Goal: Task Accomplishment & Management: Use online tool/utility

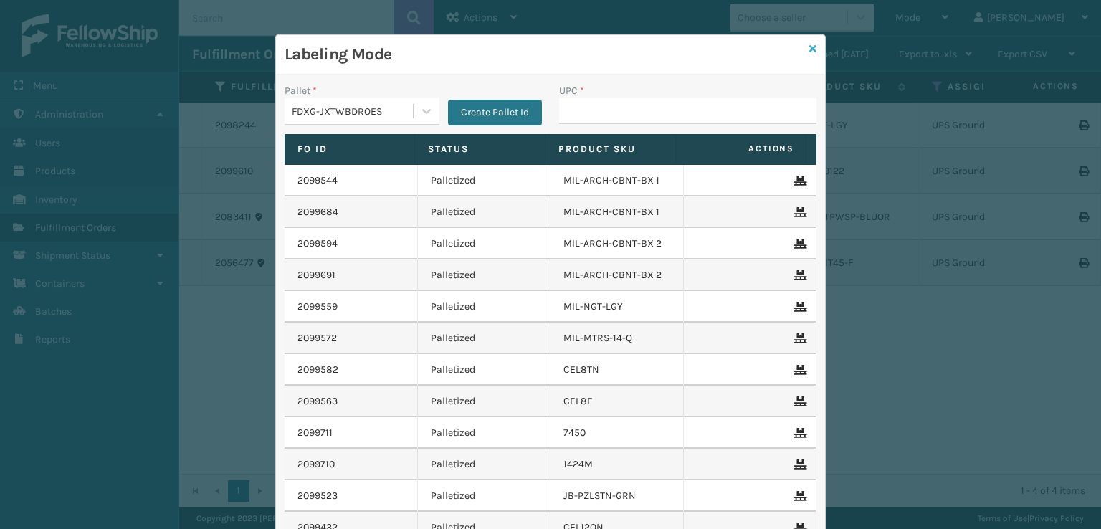
click at [809, 49] on icon at bounding box center [812, 49] width 7 height 10
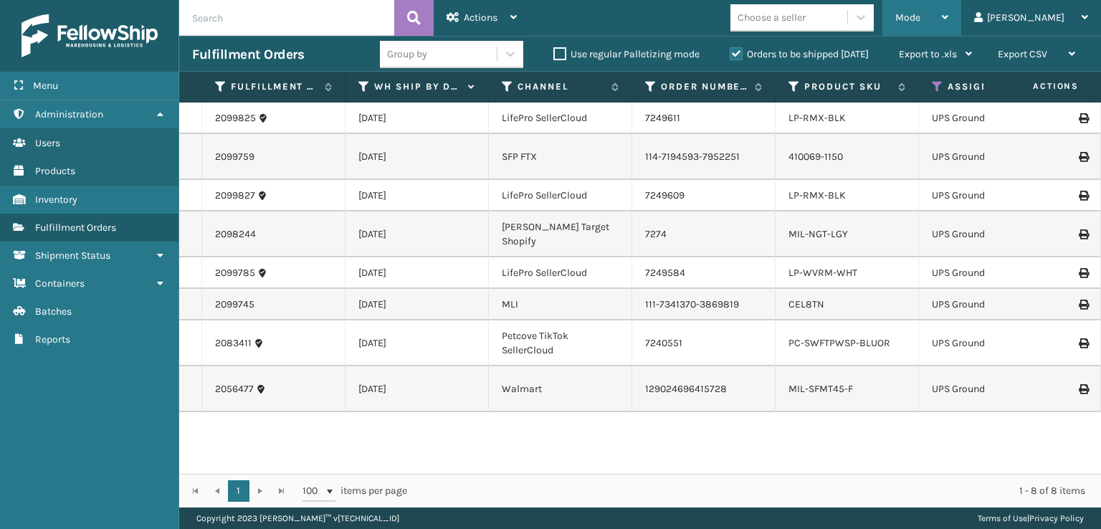
click at [951, 18] on div "Mode Regular Mode Picking Mode Labeling Mode Exit Scan Mode" at bounding box center [921, 18] width 79 height 36
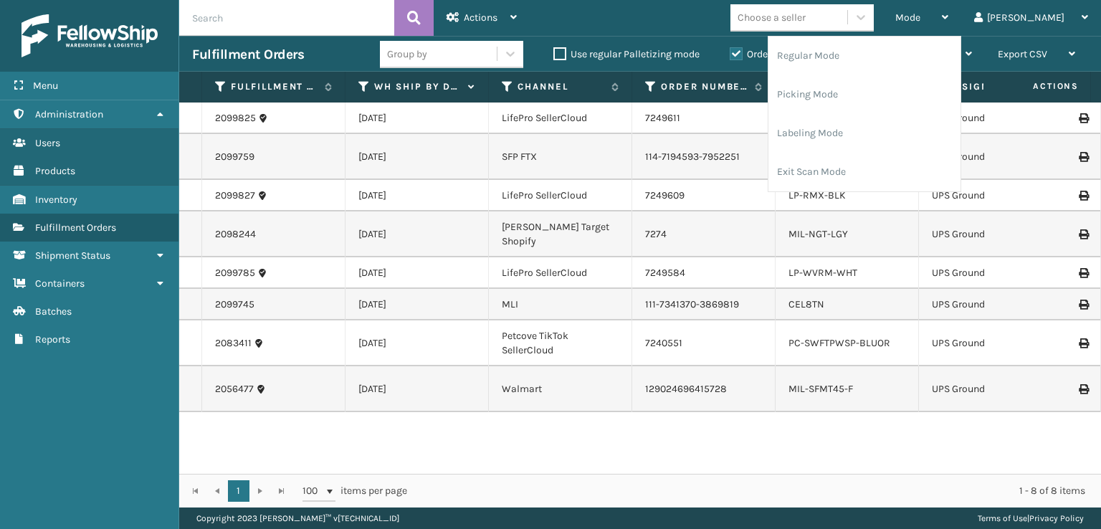
click at [912, 272] on td "LP-WVRM-WHT" at bounding box center [846, 273] width 143 height 32
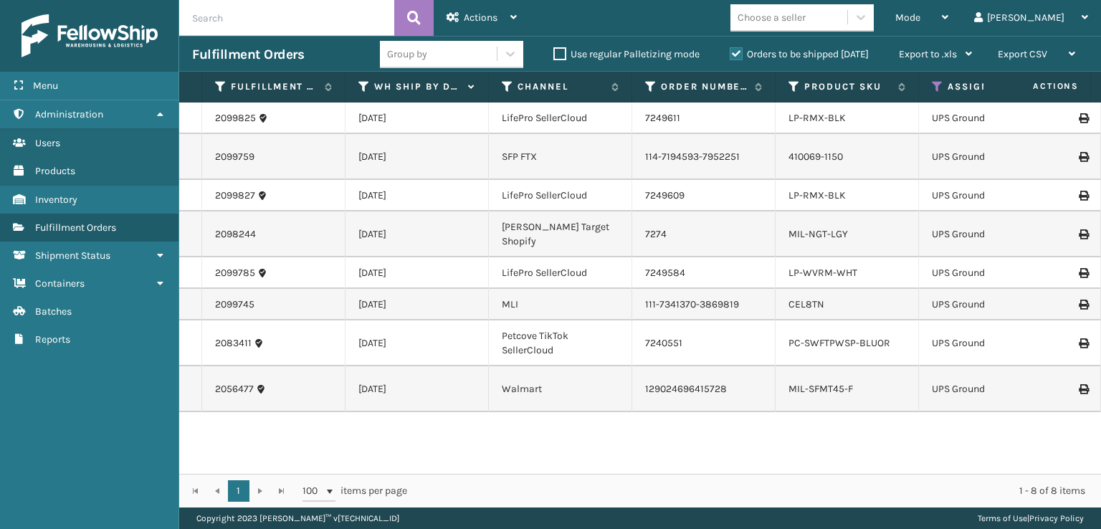
drag, startPoint x: 980, startPoint y: 29, endPoint x: 944, endPoint y: 95, distance: 76.0
click at [948, 31] on div "Mode" at bounding box center [921, 18] width 53 height 36
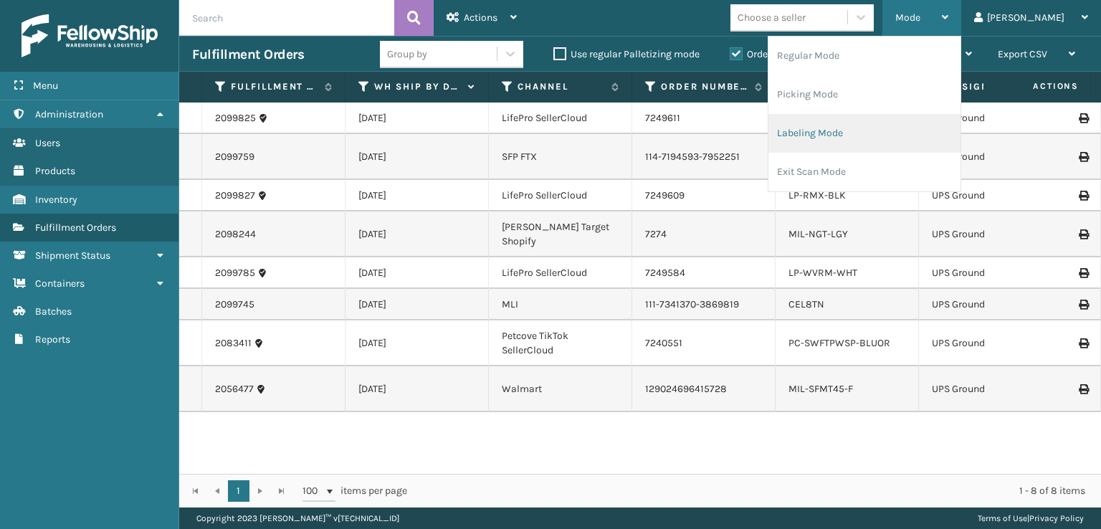
click at [860, 140] on li "Labeling Mode" at bounding box center [864, 133] width 192 height 39
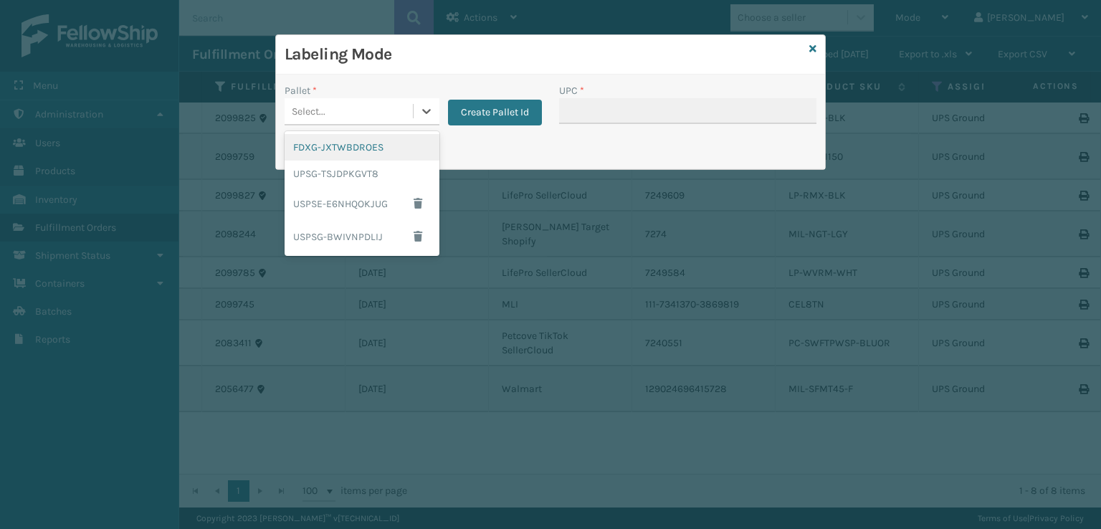
click at [393, 107] on div "Select..." at bounding box center [349, 112] width 128 height 24
click at [334, 148] on div "FDXG-JXTWBDROES" at bounding box center [362, 147] width 155 height 27
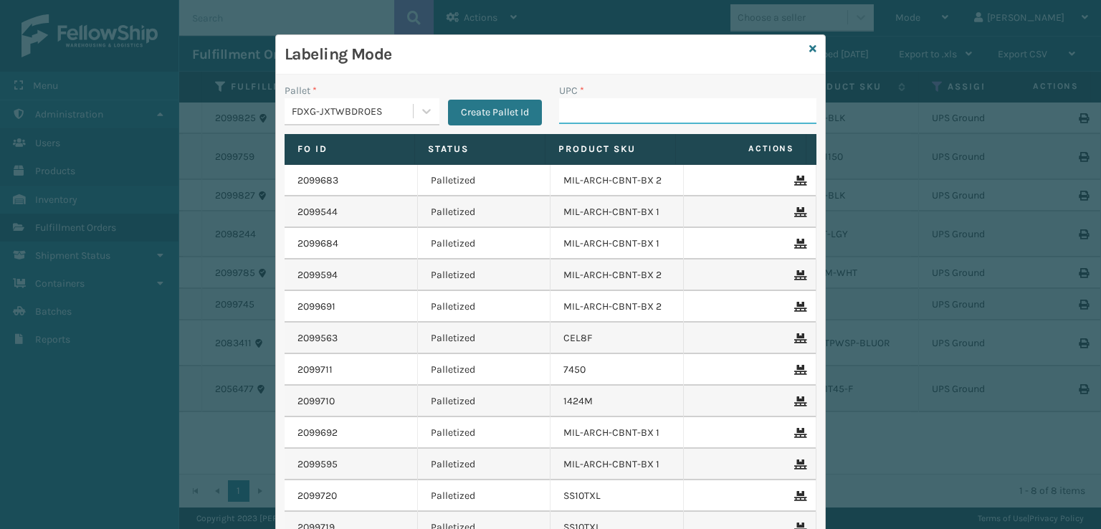
click at [599, 117] on input "UPC *" at bounding box center [687, 111] width 257 height 26
type input "MIL-ARCH-CBNT-BX 1"
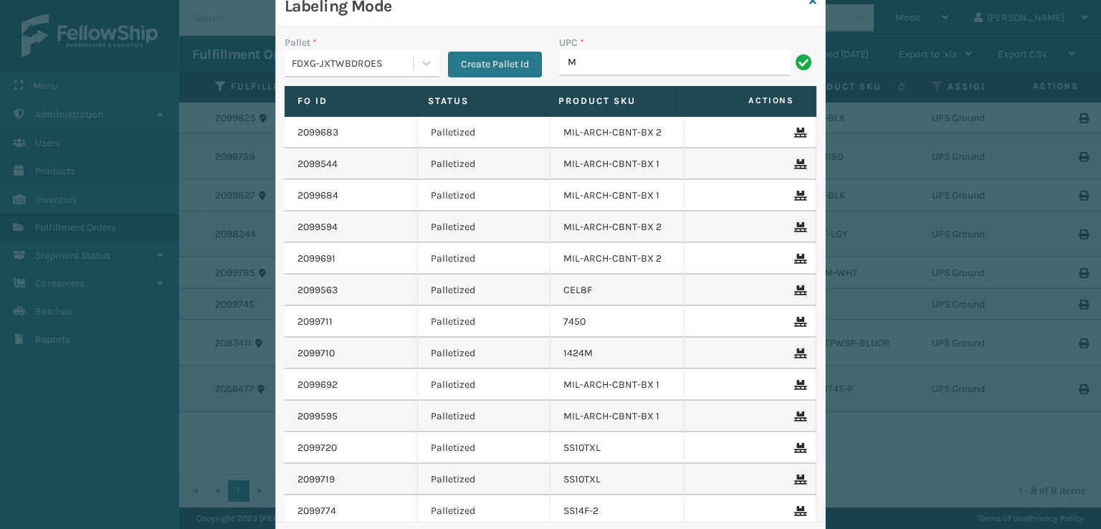
scroll to position [72, 0]
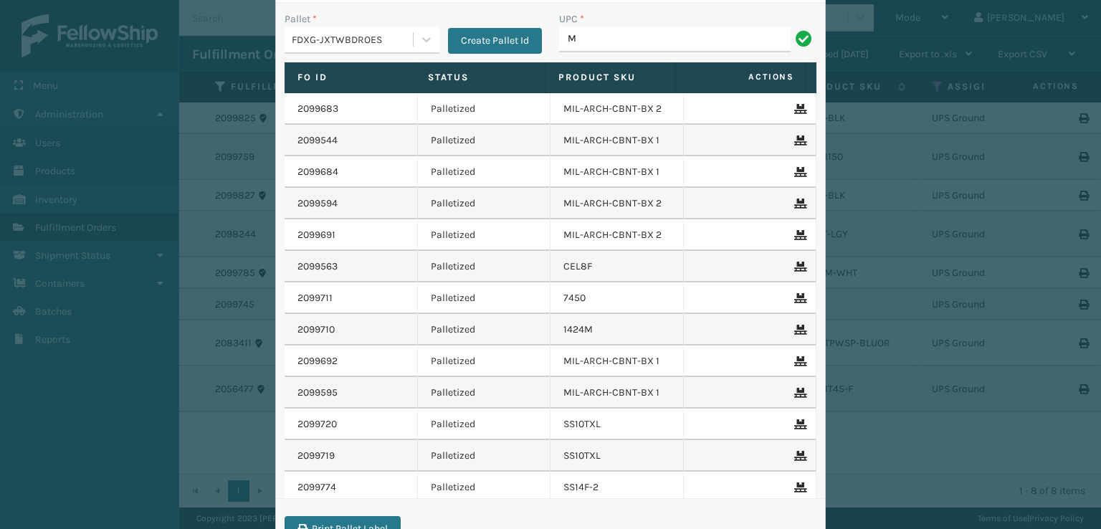
type input "MIL-ARCH-CBNT-BX 2"
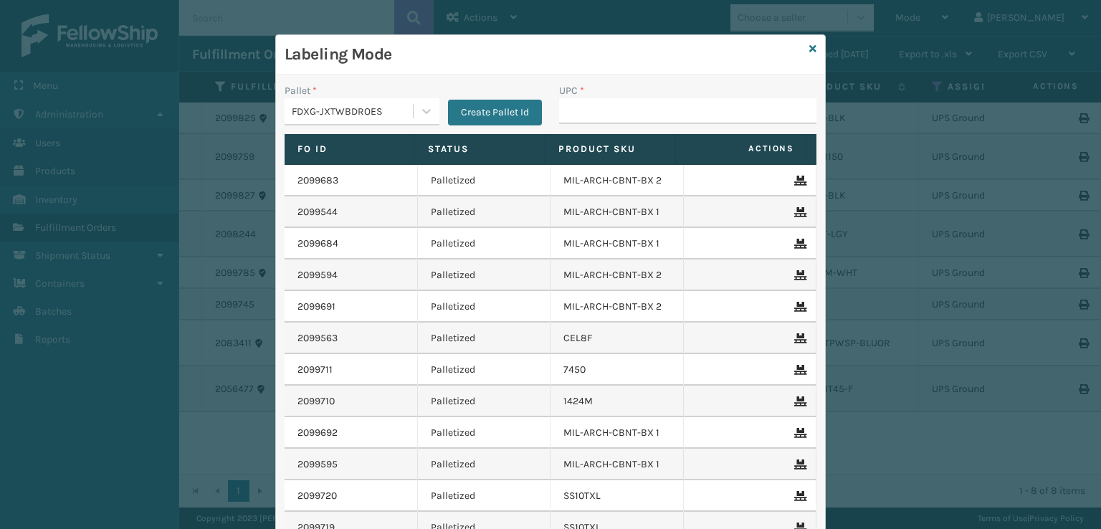
click at [812, 49] on div "Labeling Mode" at bounding box center [550, 54] width 549 height 39
click at [809, 50] on icon at bounding box center [812, 49] width 7 height 10
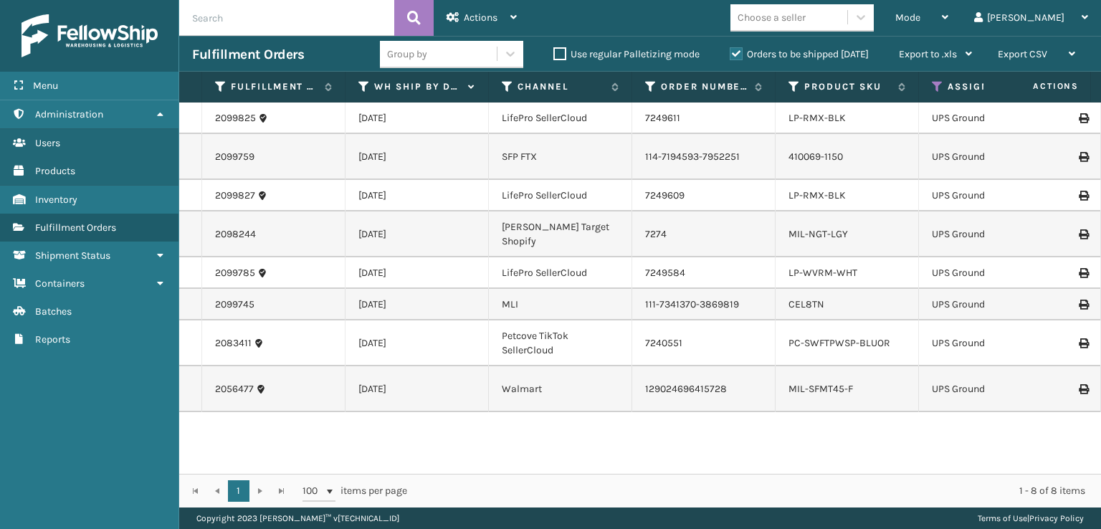
click at [882, 21] on div "Choose a seller" at bounding box center [806, 17] width 152 height 27
drag, startPoint x: 963, startPoint y: 27, endPoint x: 949, endPoint y: 41, distance: 20.3
click at [948, 26] on div "Mode" at bounding box center [921, 18] width 53 height 36
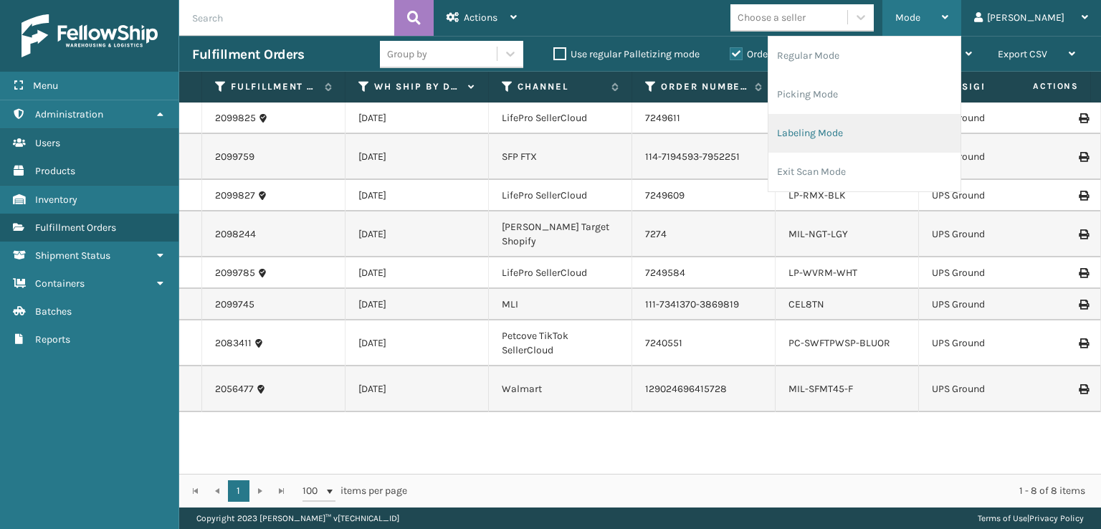
click at [854, 141] on li "Labeling Mode" at bounding box center [864, 133] width 192 height 39
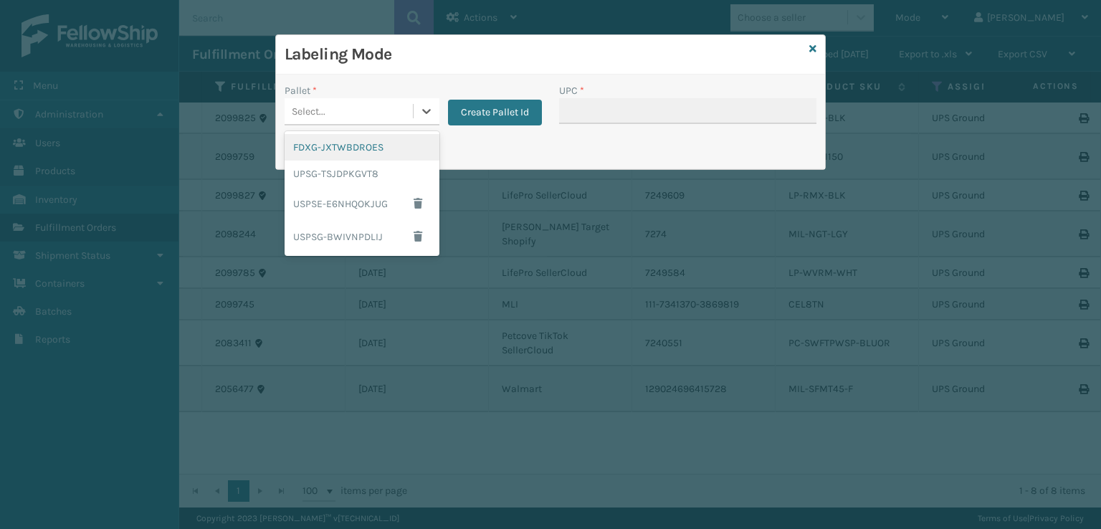
drag, startPoint x: 371, startPoint y: 115, endPoint x: 366, endPoint y: 259, distance: 144.2
click at [373, 115] on div "Select..." at bounding box center [349, 112] width 128 height 24
click at [361, 172] on div "UPSG-TSJDPKGVT8" at bounding box center [362, 174] width 155 height 27
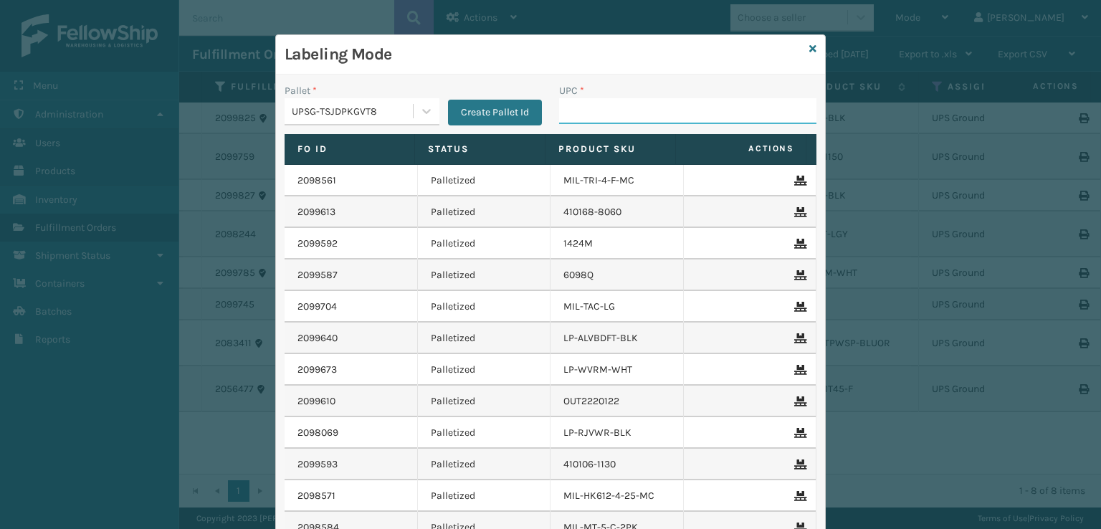
click at [604, 113] on input "UPC *" at bounding box center [687, 111] width 257 height 26
click at [809, 49] on icon at bounding box center [812, 49] width 7 height 10
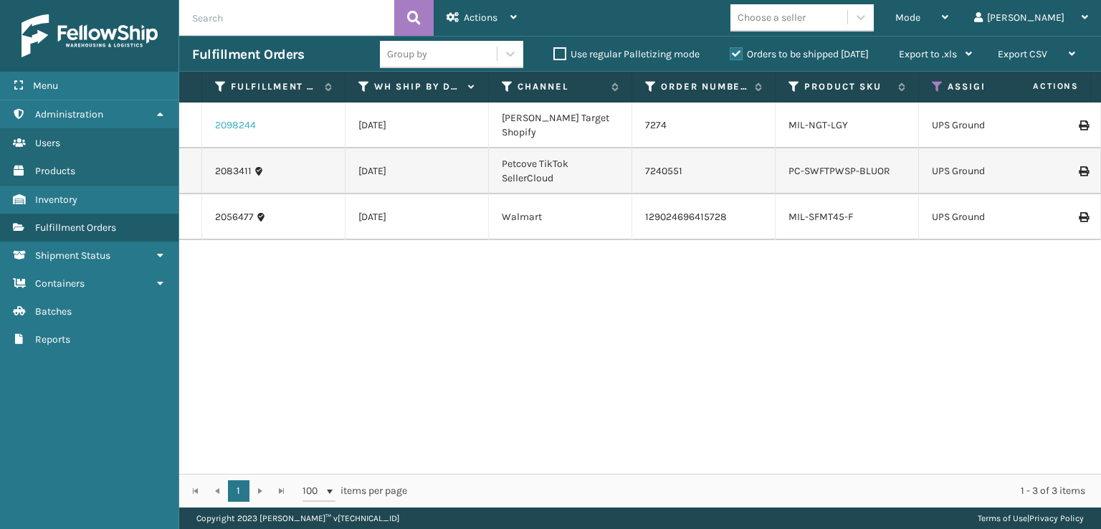
click at [241, 118] on link "2098244" at bounding box center [235, 125] width 41 height 14
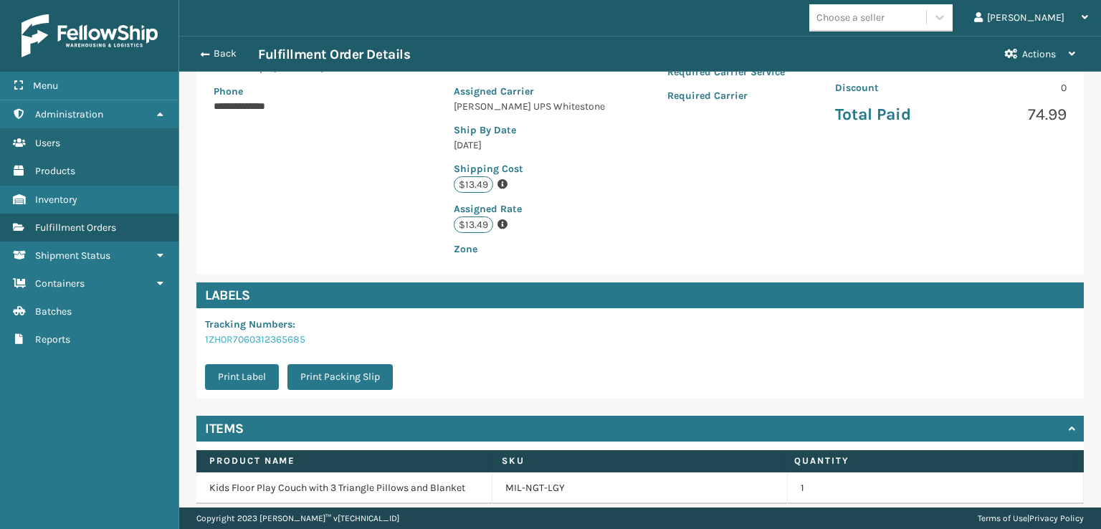
scroll to position [358, 0]
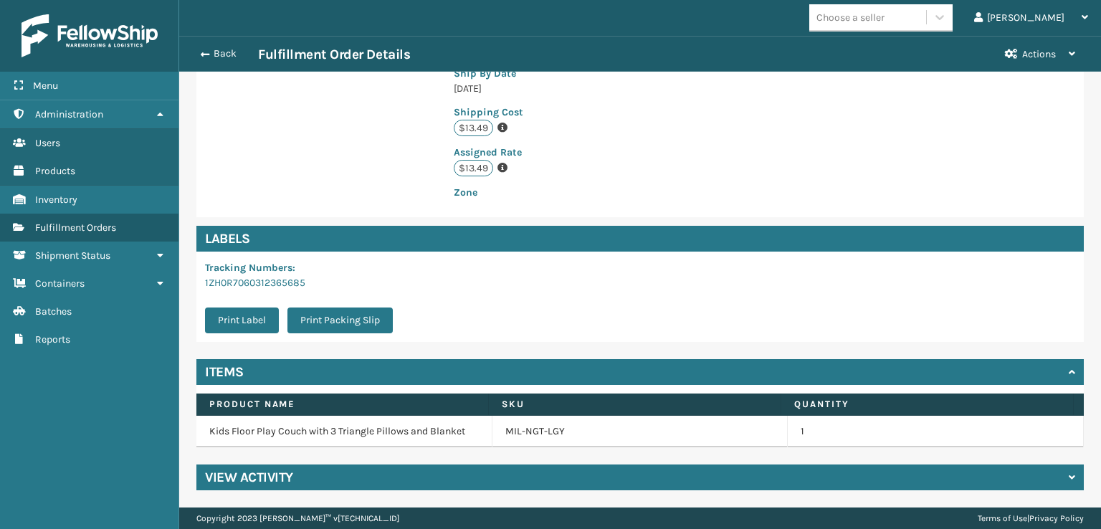
click at [1069, 477] on icon at bounding box center [1072, 477] width 6 height 10
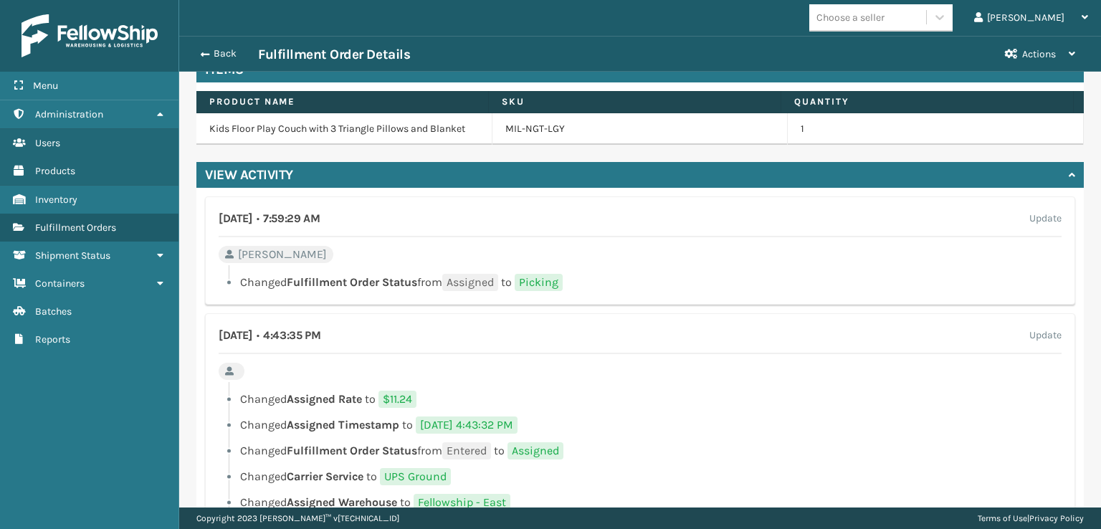
scroll to position [645, 0]
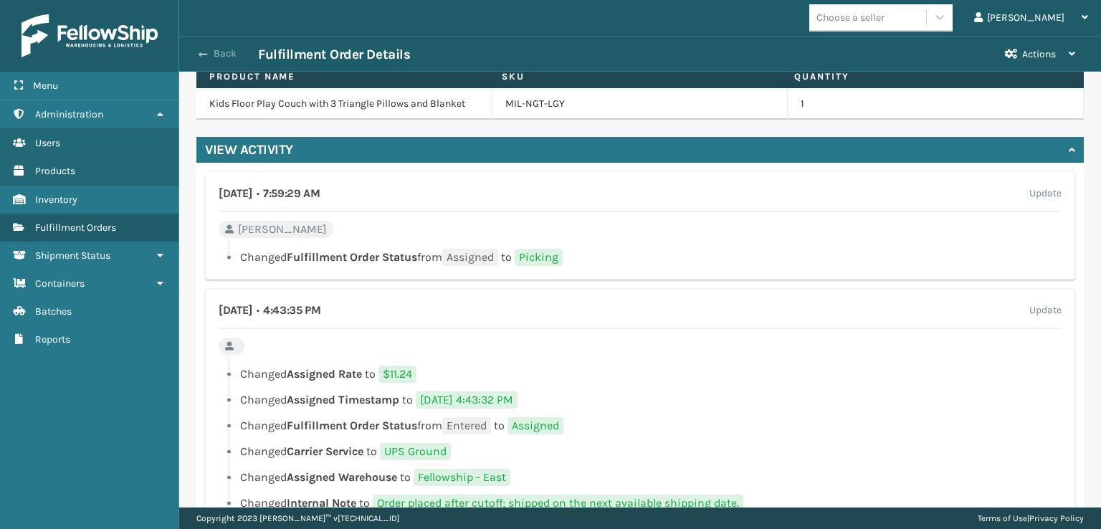
click at [202, 54] on span "button" at bounding box center [203, 54] width 9 height 10
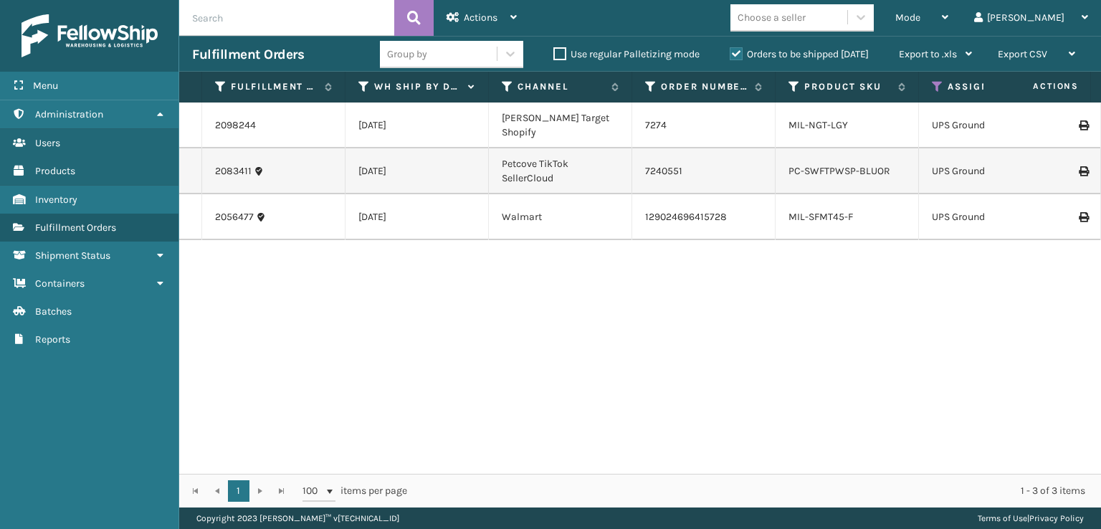
click at [281, 120] on div "2098244" at bounding box center [273, 125] width 117 height 14
drag, startPoint x: 865, startPoint y: 123, endPoint x: 788, endPoint y: 111, distance: 77.5
click at [788, 118] on div "MIL-NGT-LGY" at bounding box center [846, 125] width 117 height 14
copy link "MIL-NGT-LGY"
click at [193, 120] on td at bounding box center [190, 125] width 23 height 46
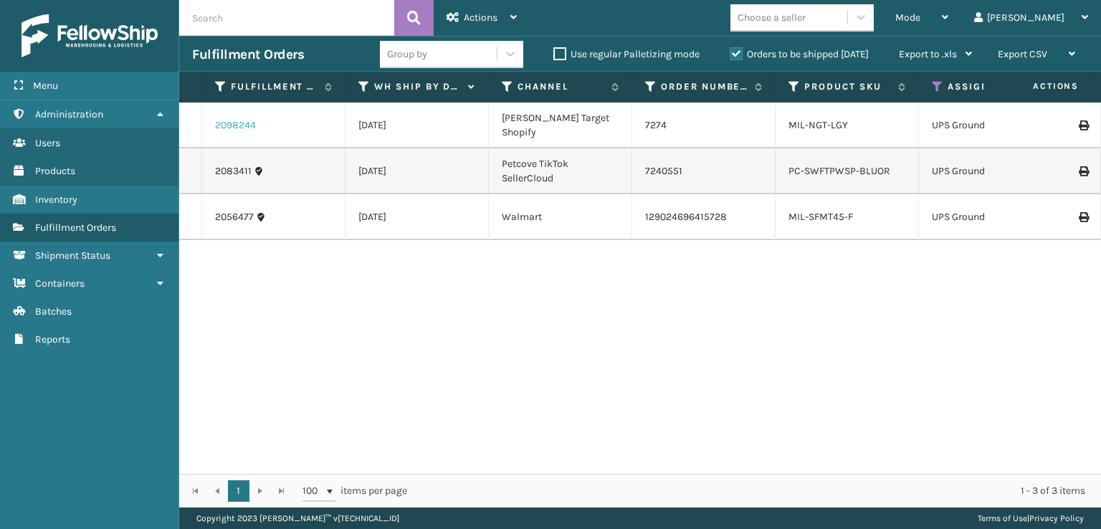
click at [229, 118] on link "2098244" at bounding box center [235, 125] width 41 height 14
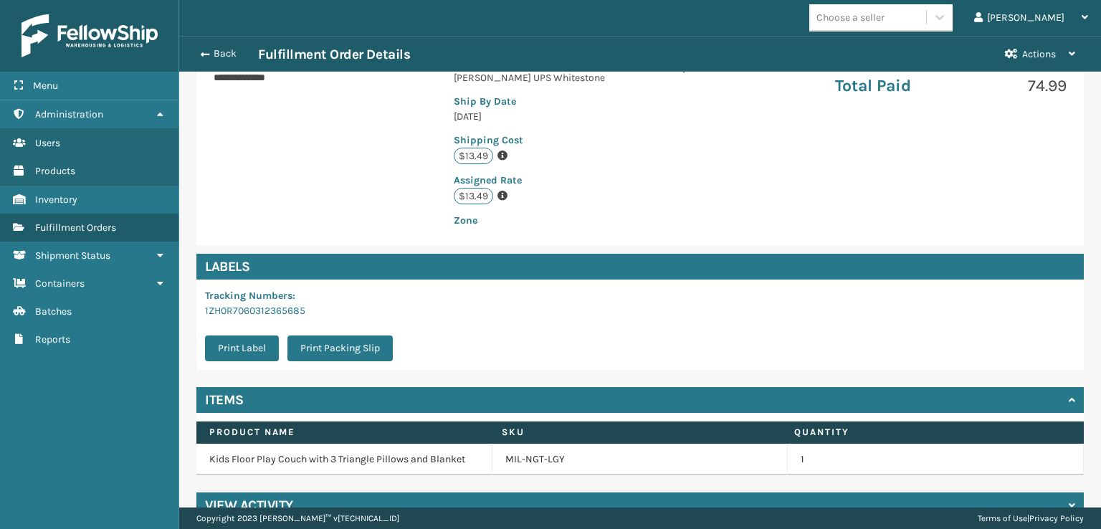
scroll to position [358, 0]
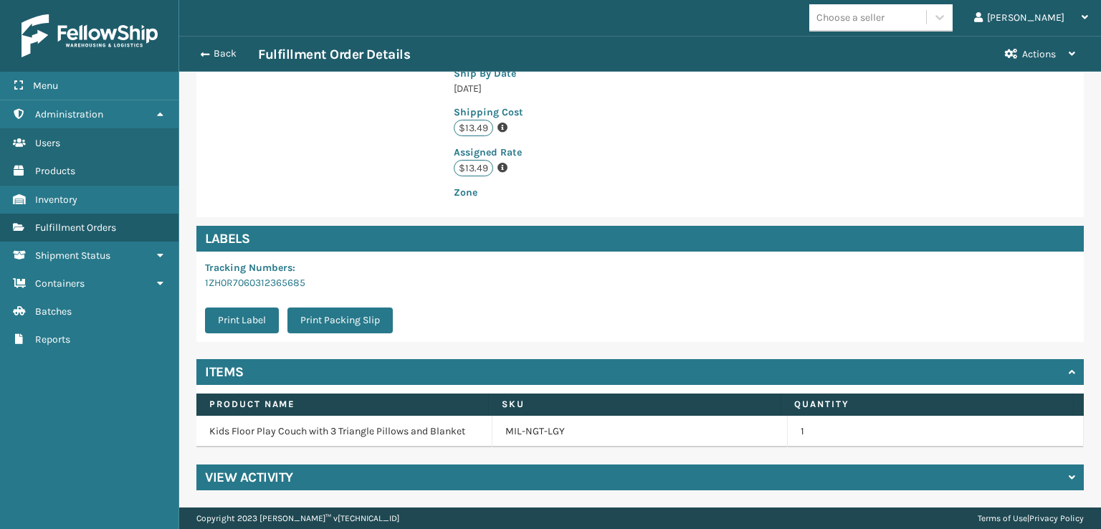
click at [231, 485] on h4 "View Activity" at bounding box center [249, 477] width 88 height 17
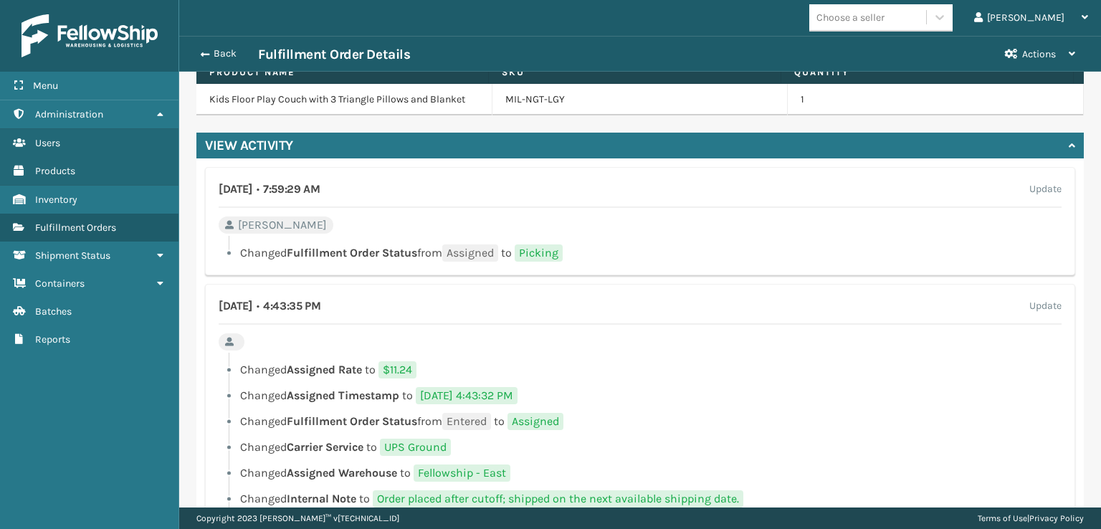
scroll to position [717, 0]
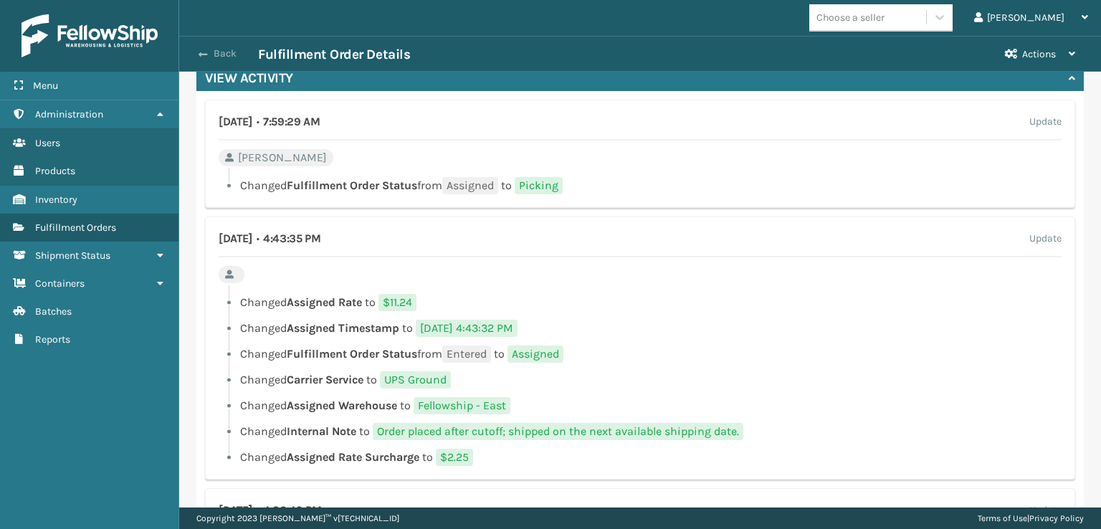
click at [201, 54] on span "button" at bounding box center [203, 54] width 9 height 10
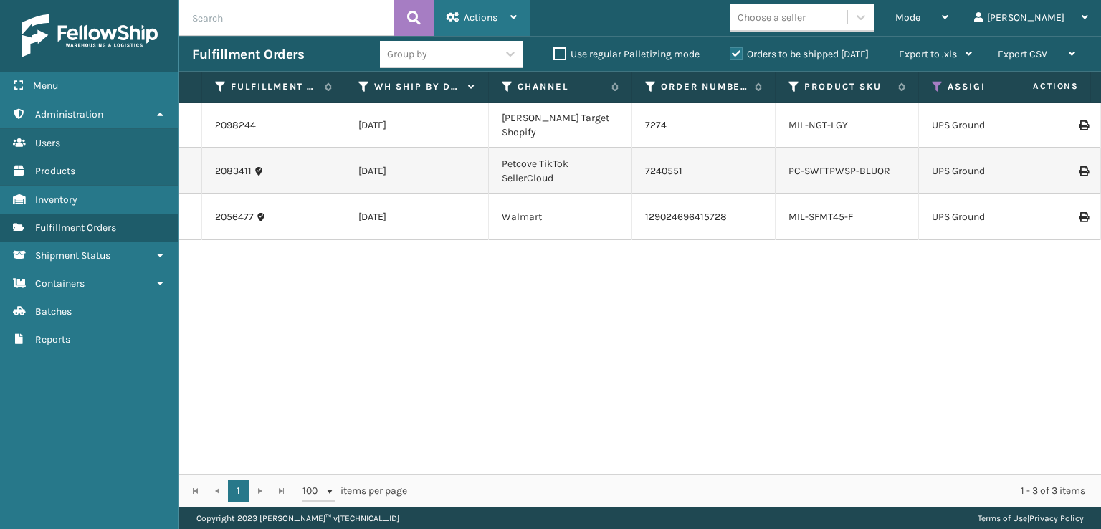
click at [450, 7] on div "Actions" at bounding box center [482, 18] width 70 height 36
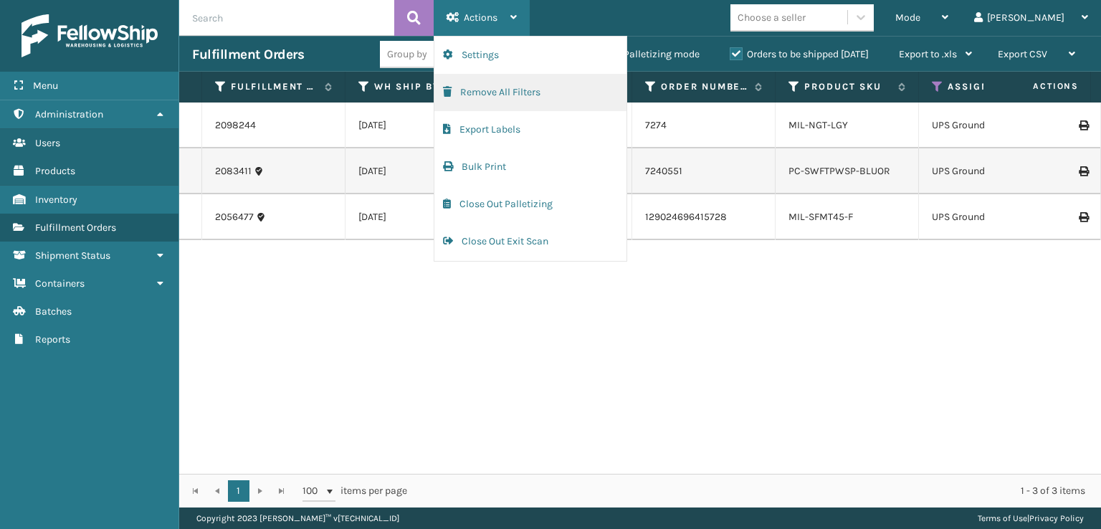
click at [456, 90] on button "Remove All Filters" at bounding box center [530, 92] width 192 height 37
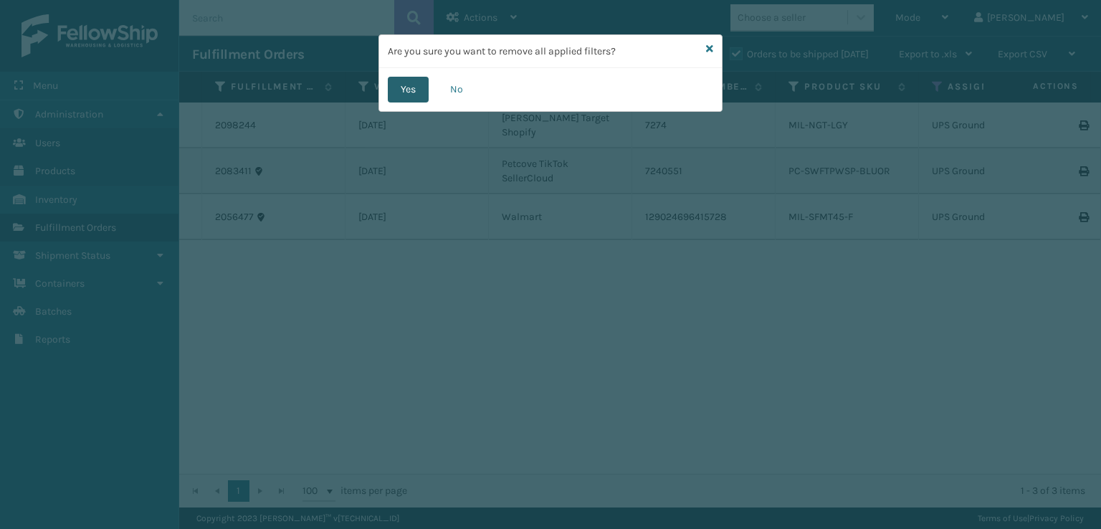
click at [398, 99] on button "Yes" at bounding box center [408, 90] width 41 height 26
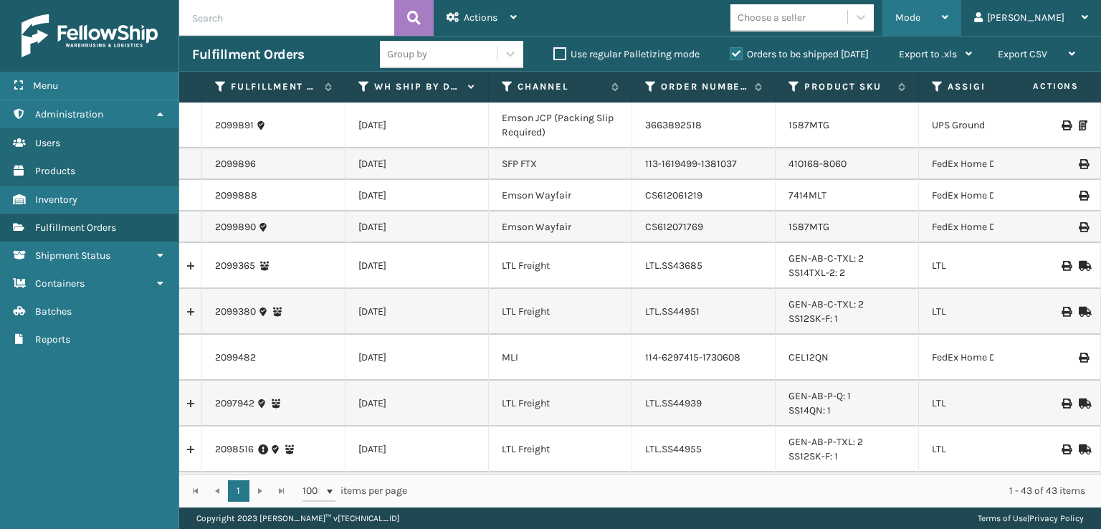
click at [920, 15] on span "Mode" at bounding box center [907, 17] width 25 height 12
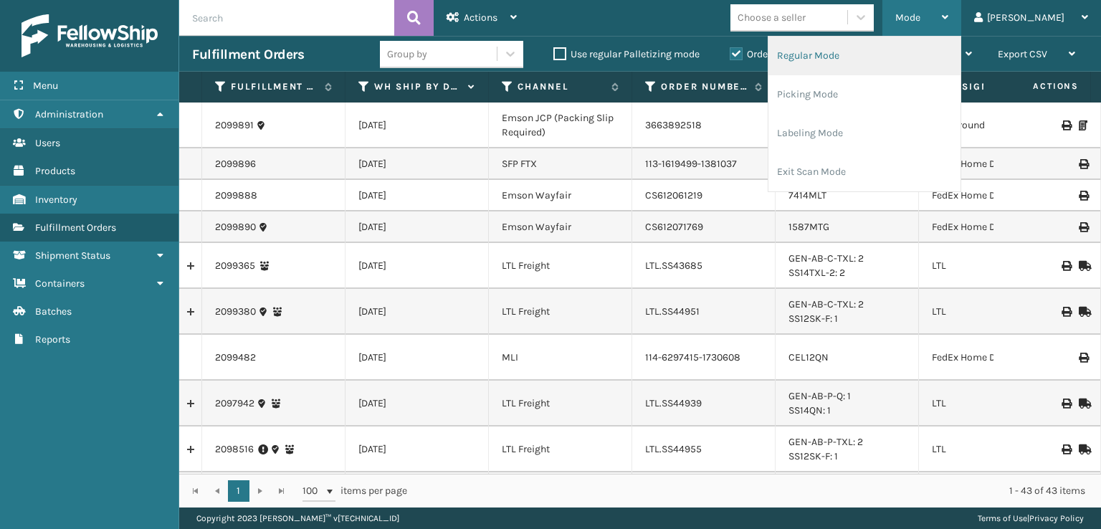
click at [840, 57] on li "Regular Mode" at bounding box center [864, 56] width 192 height 39
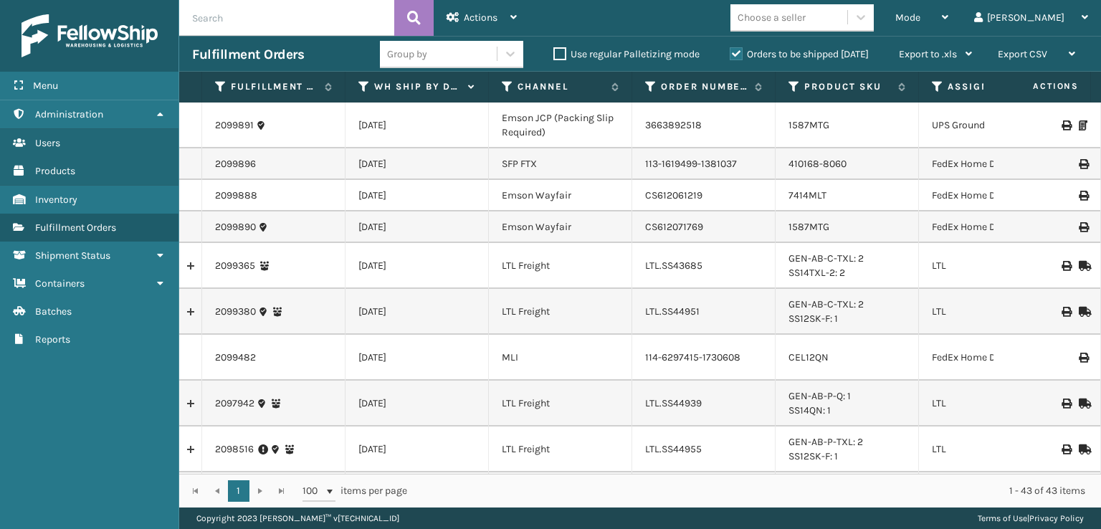
click at [938, 82] on icon at bounding box center [937, 86] width 11 height 13
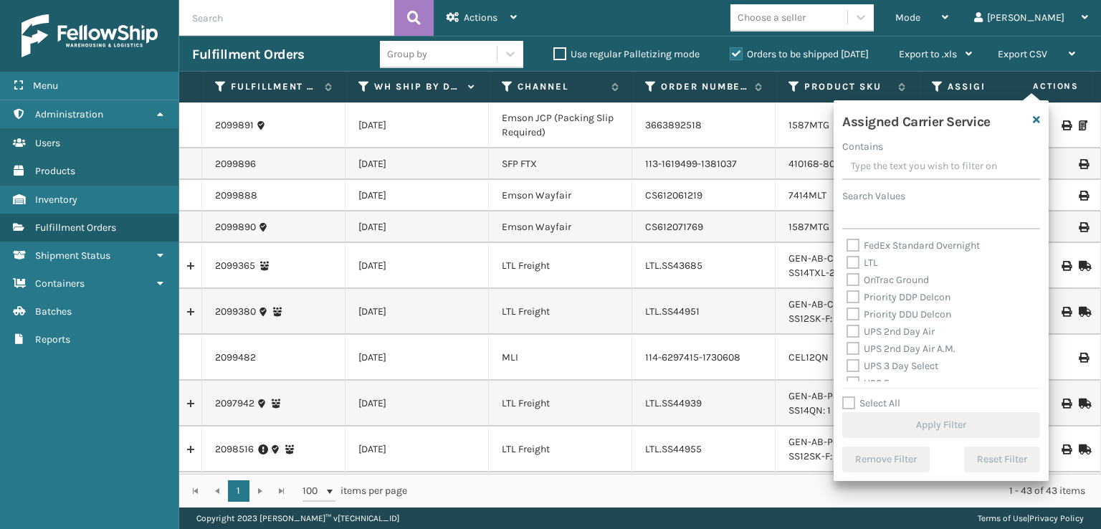
scroll to position [215, 0]
click at [859, 325] on label "UPS 2nd Day Air A.M." at bounding box center [900, 323] width 109 height 12
click at [847, 325] on input "UPS 2nd Day Air A.M." at bounding box center [846, 319] width 1 height 9
checkbox input "true"
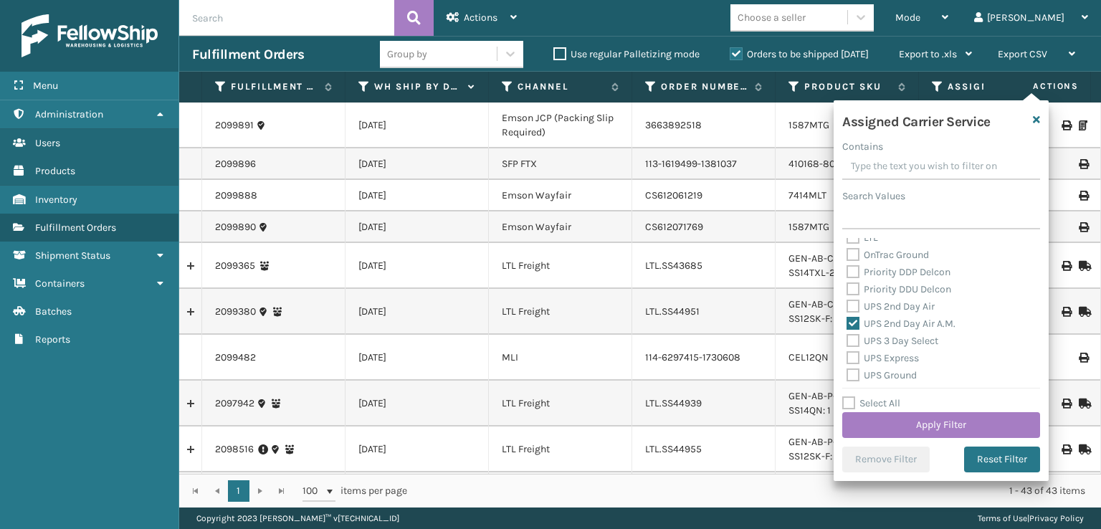
click at [854, 305] on label "UPS 2nd Day Air" at bounding box center [890, 306] width 88 height 12
click at [847, 305] on input "UPS 2nd Day Air" at bounding box center [846, 302] width 1 height 9
checkbox input "true"
drag, startPoint x: 851, startPoint y: 343, endPoint x: 851, endPoint y: 358, distance: 15.1
click at [851, 343] on label "UPS 3 Day Select" at bounding box center [892, 341] width 92 height 12
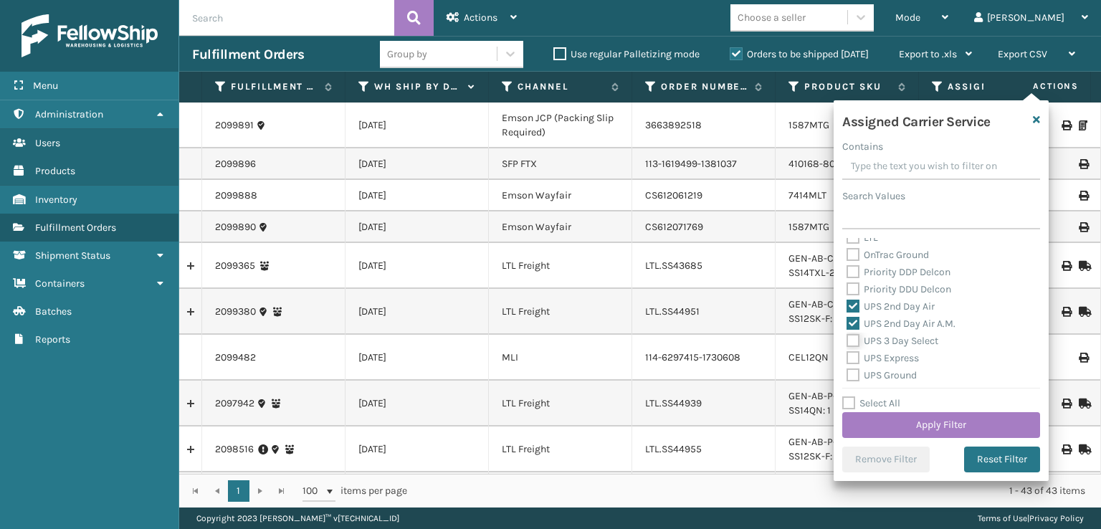
click at [847, 342] on input "UPS 3 Day Select" at bounding box center [846, 337] width 1 height 9
checkbox input "true"
click at [851, 363] on label "UPS Express" at bounding box center [882, 358] width 72 height 12
click at [847, 359] on input "UPS Express" at bounding box center [846, 354] width 1 height 9
checkbox input "true"
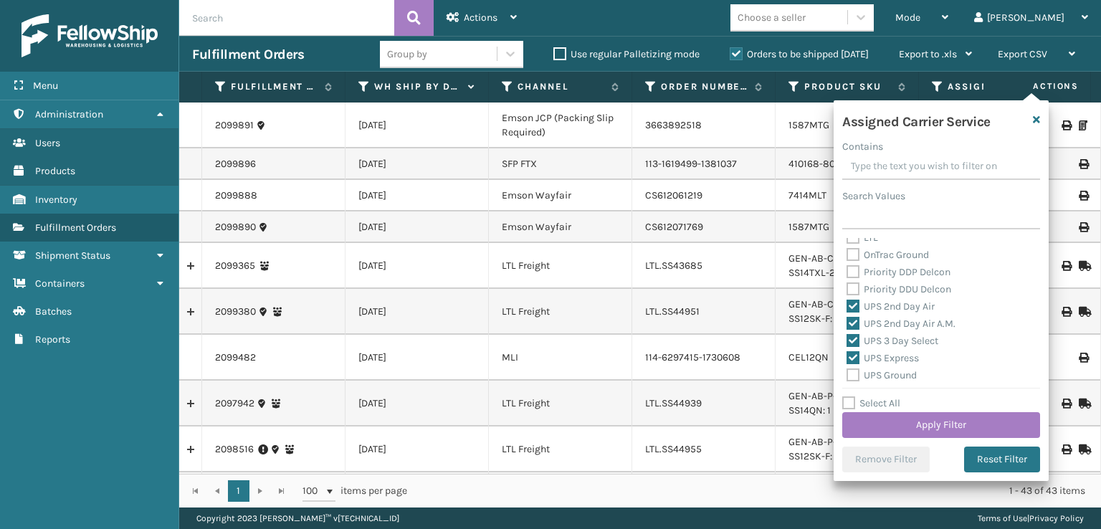
click at [851, 373] on label "UPS Ground" at bounding box center [881, 375] width 70 height 12
click at [847, 373] on input "UPS Ground" at bounding box center [846, 371] width 1 height 9
checkbox input "true"
click at [854, 269] on label "UPS Next Day Air Early" at bounding box center [904, 266] width 117 height 12
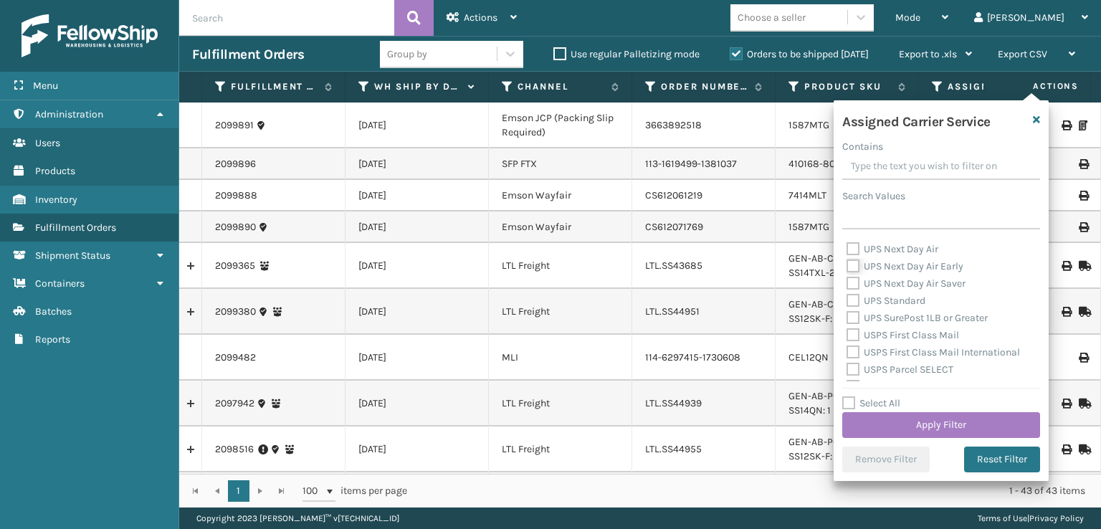
click at [847, 267] on input "UPS Next Day Air Early" at bounding box center [846, 262] width 1 height 9
checkbox input "true"
click at [854, 254] on label "UPS Next Day Air" at bounding box center [892, 249] width 92 height 12
click at [847, 250] on input "UPS Next Day Air" at bounding box center [846, 245] width 1 height 9
checkbox input "true"
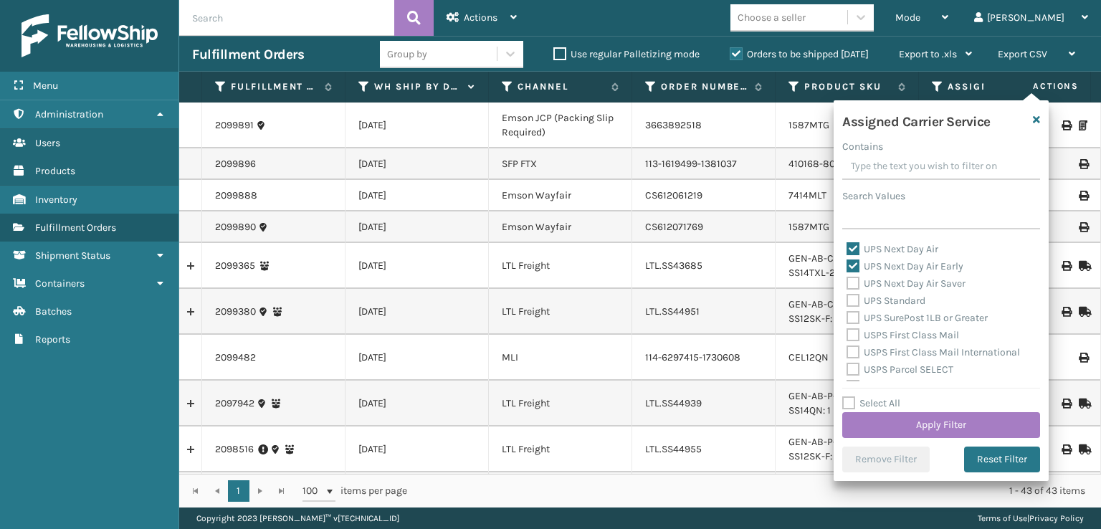
click at [857, 287] on label "UPS Next Day Air Saver" at bounding box center [905, 283] width 119 height 12
click at [847, 285] on input "UPS Next Day Air Saver" at bounding box center [846, 279] width 1 height 9
checkbox input "true"
click at [857, 295] on label "UPS Standard" at bounding box center [885, 301] width 79 height 12
click at [847, 294] on input "UPS Standard" at bounding box center [846, 296] width 1 height 9
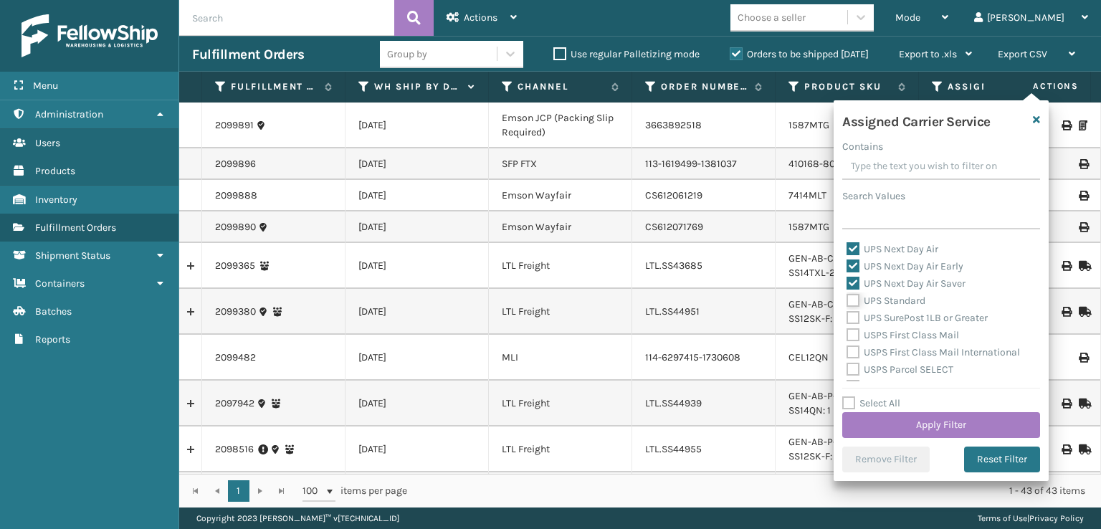
checkbox input "true"
click at [859, 315] on label "UPS SurePost 1LB or Greater" at bounding box center [916, 318] width 141 height 12
click at [847, 315] on input "UPS SurePost 1LB or Greater" at bounding box center [846, 314] width 1 height 9
checkbox input "true"
click at [883, 425] on button "Apply Filter" at bounding box center [941, 425] width 198 height 26
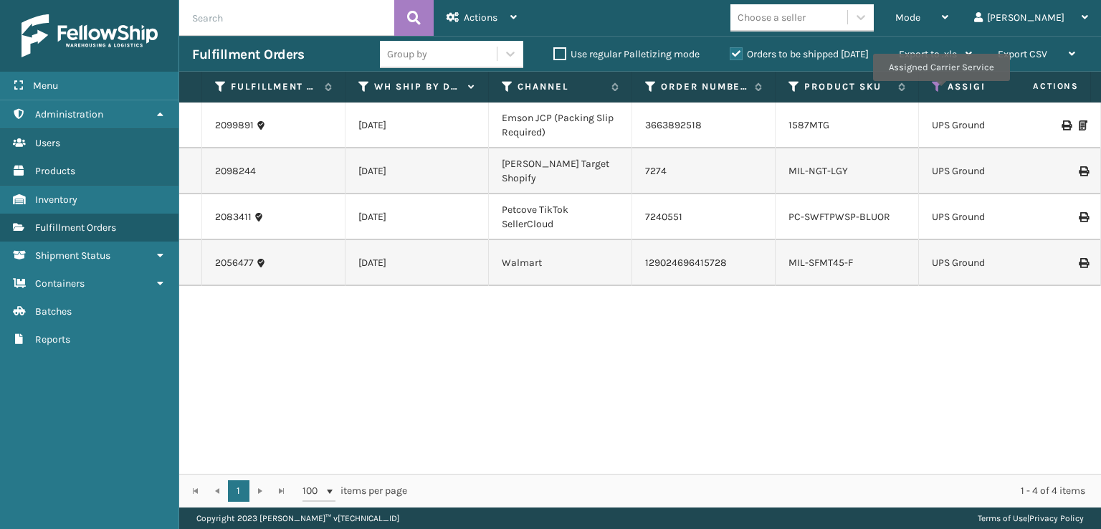
click at [940, 91] on icon at bounding box center [937, 86] width 11 height 13
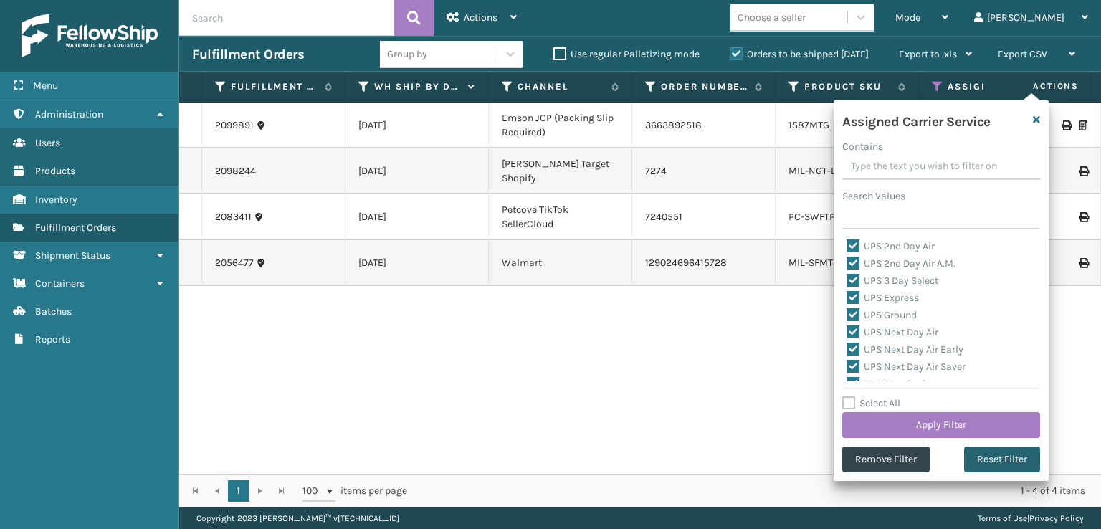
click at [997, 459] on button "Reset Filter" at bounding box center [1002, 460] width 76 height 26
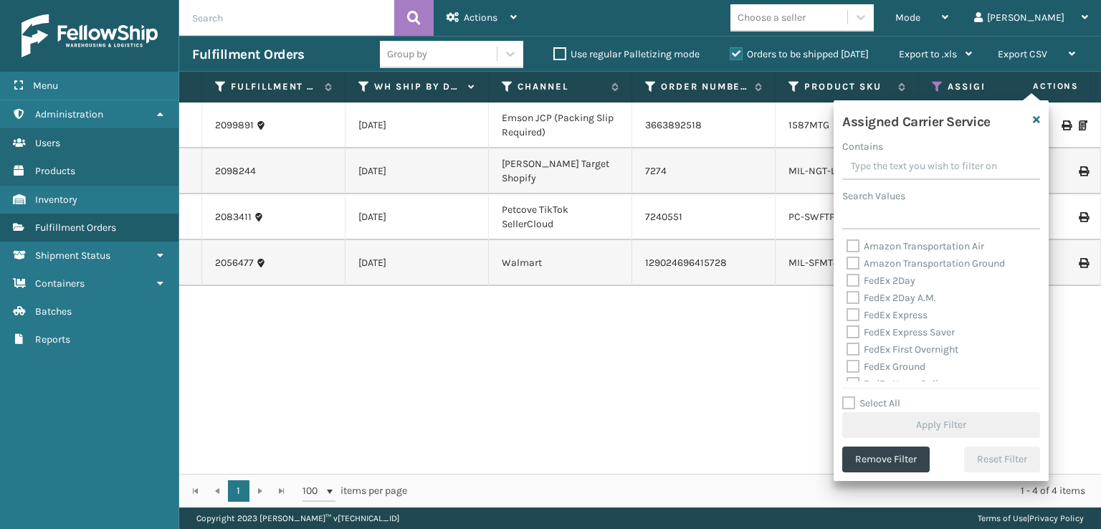
drag, startPoint x: 849, startPoint y: 285, endPoint x: 849, endPoint y: 296, distance: 11.5
click at [849, 287] on label "FedEx 2Day" at bounding box center [880, 280] width 69 height 12
click at [847, 282] on input "FedEx 2Day" at bounding box center [846, 276] width 1 height 9
checkbox input "true"
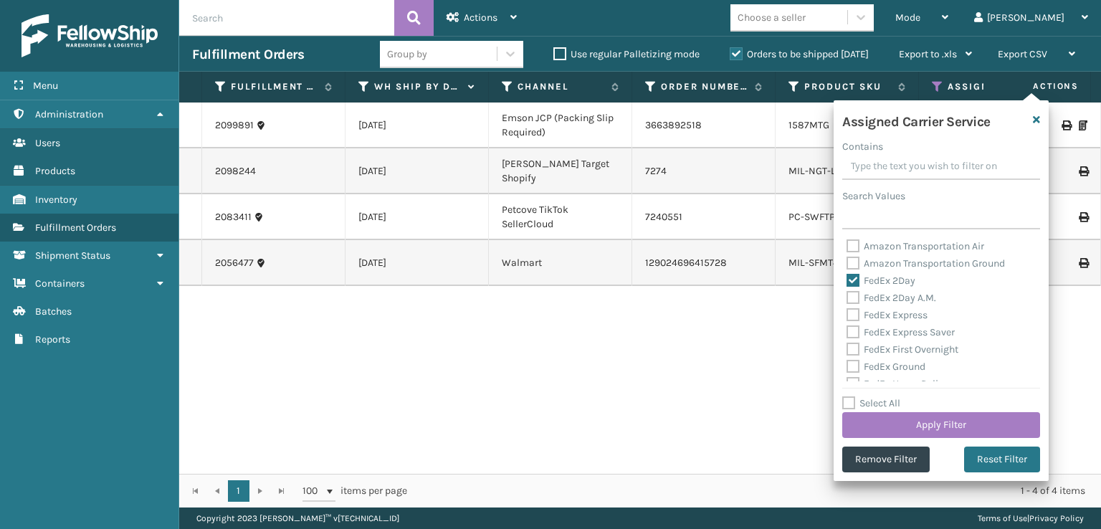
click at [852, 307] on div "FedEx Express" at bounding box center [940, 315] width 189 height 17
click at [851, 294] on label "FedEx 2Day A.M." at bounding box center [891, 298] width 90 height 12
click at [847, 294] on input "FedEx 2Day A.M." at bounding box center [846, 294] width 1 height 9
checkbox input "true"
click at [856, 309] on label "FedEx Express" at bounding box center [886, 315] width 81 height 12
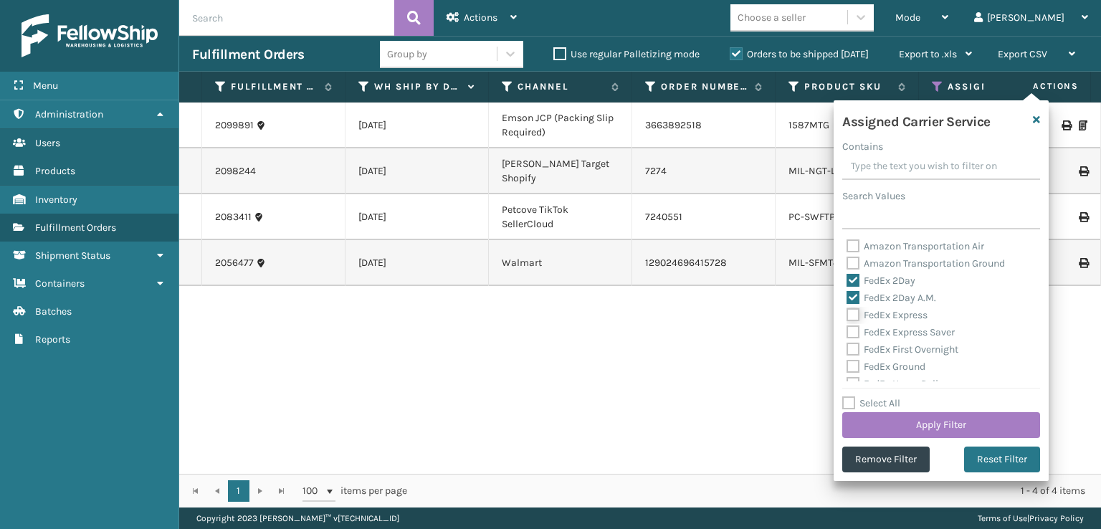
click at [847, 308] on input "FedEx Express" at bounding box center [846, 311] width 1 height 9
checkbox input "true"
click at [856, 327] on label "FedEx Express Saver" at bounding box center [900, 332] width 108 height 12
click at [847, 327] on input "FedEx Express Saver" at bounding box center [846, 328] width 1 height 9
checkbox input "true"
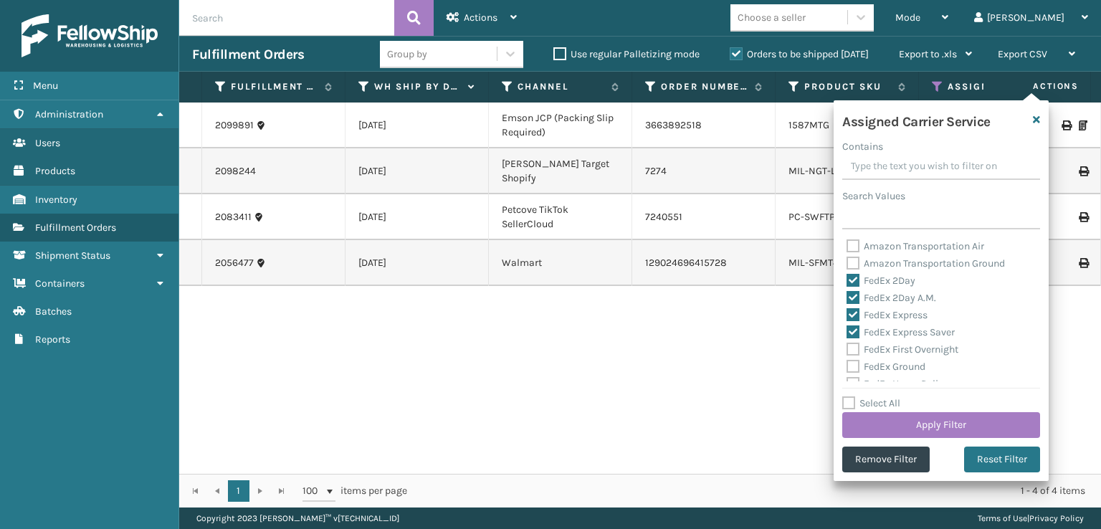
click at [856, 348] on label "FedEx First Overnight" at bounding box center [902, 349] width 112 height 12
click at [847, 348] on input "FedEx First Overnight" at bounding box center [846, 345] width 1 height 9
checkbox input "true"
click at [850, 362] on label "FedEx Ground" at bounding box center [885, 366] width 79 height 12
click at [847, 362] on input "FedEx Ground" at bounding box center [846, 362] width 1 height 9
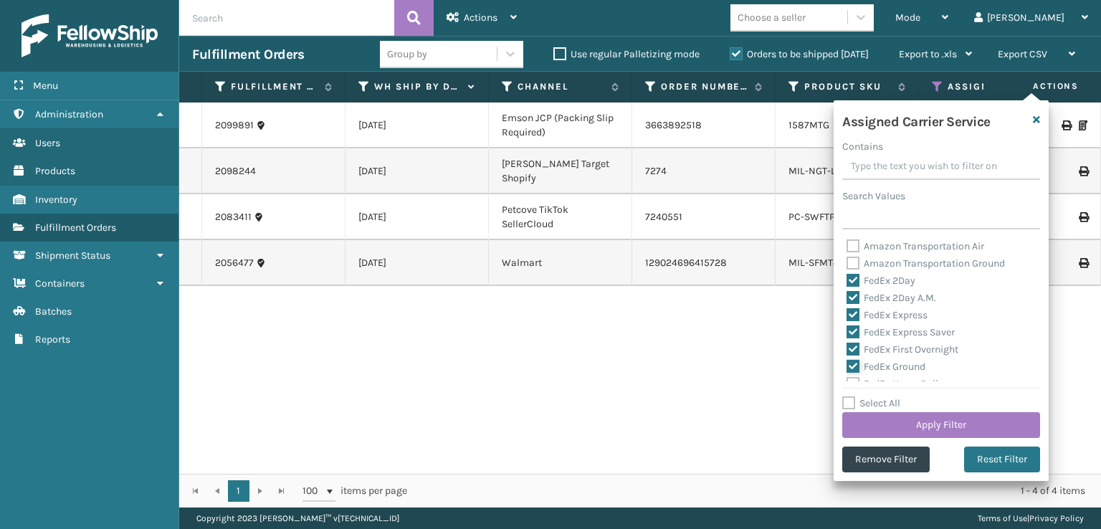
checkbox input "true"
click at [849, 317] on label "FedEx Home Delivery" at bounding box center [901, 312] width 110 height 12
click at [847, 313] on input "FedEx Home Delivery" at bounding box center [846, 308] width 1 height 9
checkbox input "true"
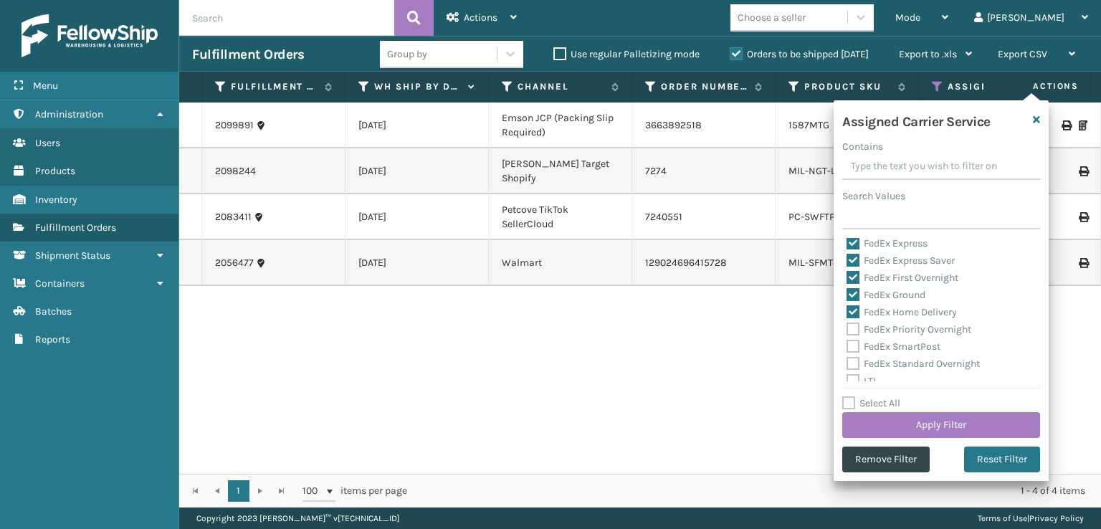
drag, startPoint x: 851, startPoint y: 326, endPoint x: 856, endPoint y: 339, distance: 13.8
click at [851, 328] on label "FedEx Priority Overnight" at bounding box center [908, 329] width 125 height 12
click at [847, 328] on input "FedEx Priority Overnight" at bounding box center [846, 325] width 1 height 9
checkbox input "true"
click at [856, 347] on label "FedEx SmartPost" at bounding box center [893, 346] width 94 height 12
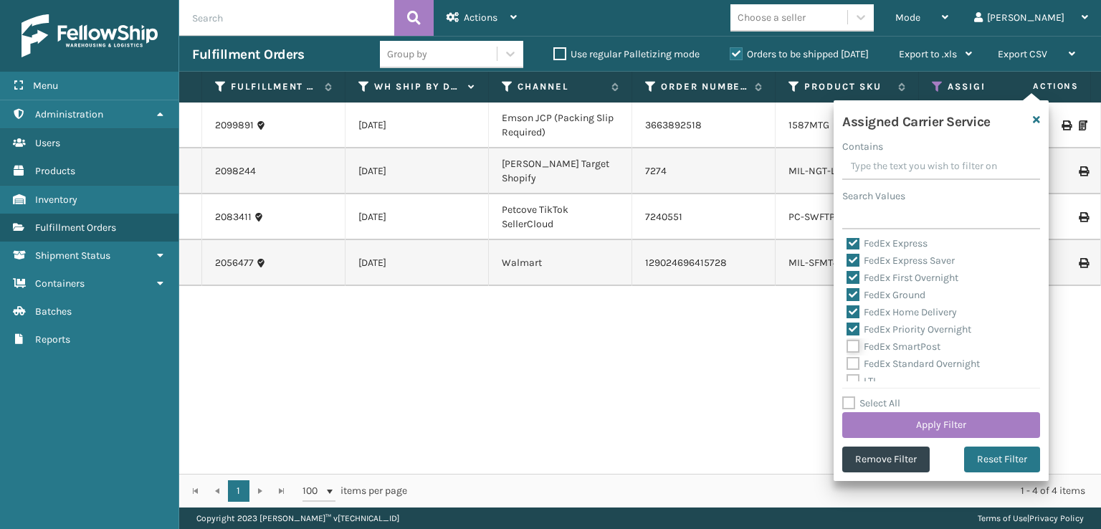
click at [847, 347] on input "FedEx SmartPost" at bounding box center [846, 342] width 1 height 9
checkbox input "true"
click at [857, 301] on div "LTL" at bounding box center [940, 309] width 189 height 17
click at [851, 297] on label "FedEx Standard Overnight" at bounding box center [912, 292] width 133 height 12
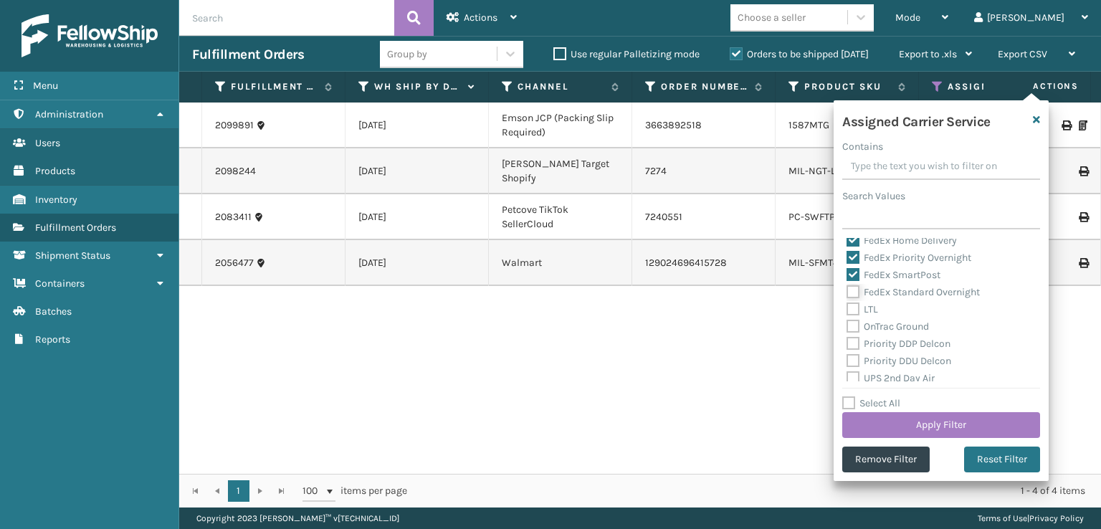
click at [847, 293] on input "FedEx Standard Overnight" at bounding box center [846, 288] width 1 height 9
checkbox input "true"
click at [915, 414] on button "Apply Filter" at bounding box center [941, 425] width 198 height 26
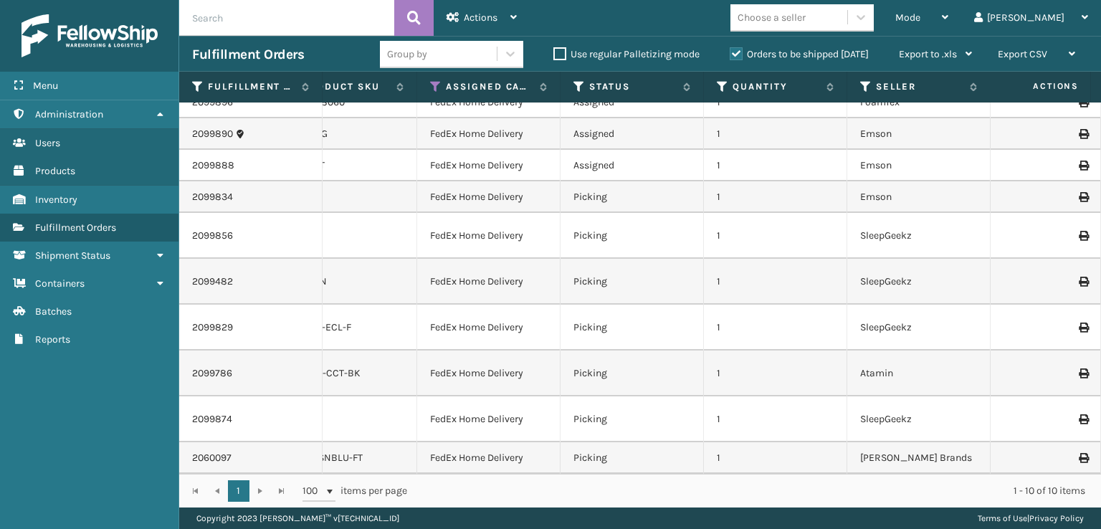
scroll to position [0, 444]
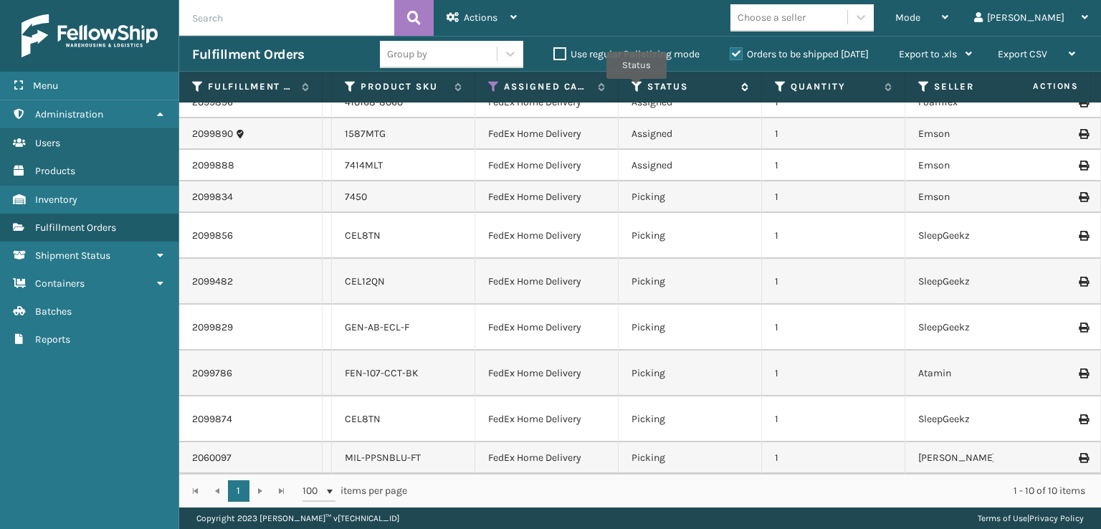
click at [636, 89] on icon at bounding box center [636, 86] width 11 height 13
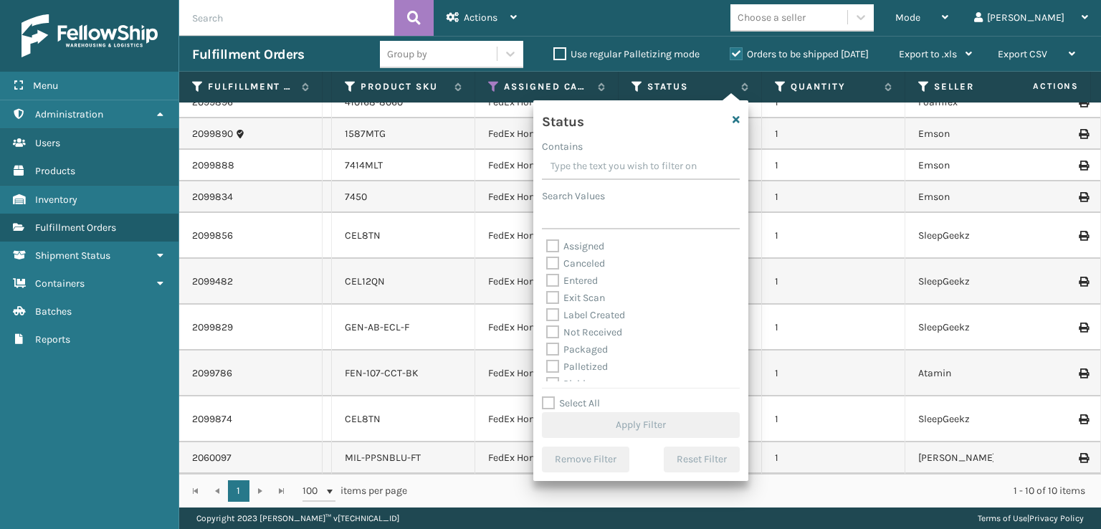
scroll to position [72, 0]
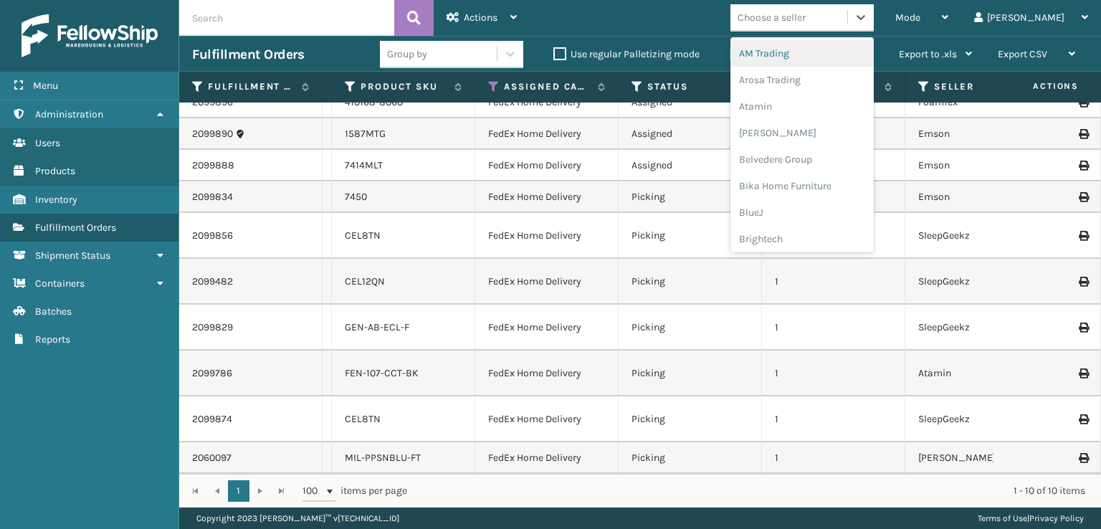
click at [806, 19] on div "Choose a seller" at bounding box center [771, 17] width 68 height 15
paste input "MIL-NGT-LGY"
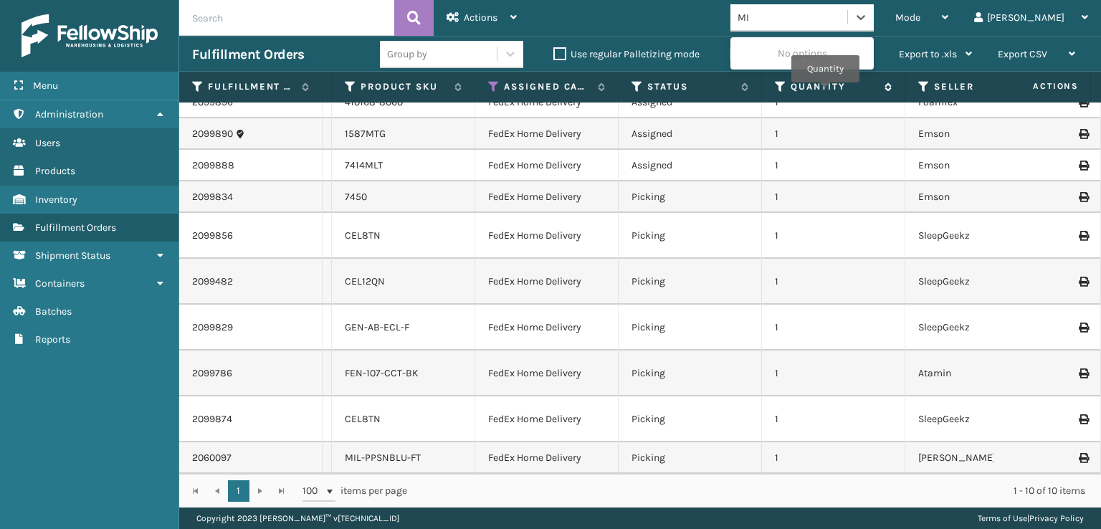
type input "M"
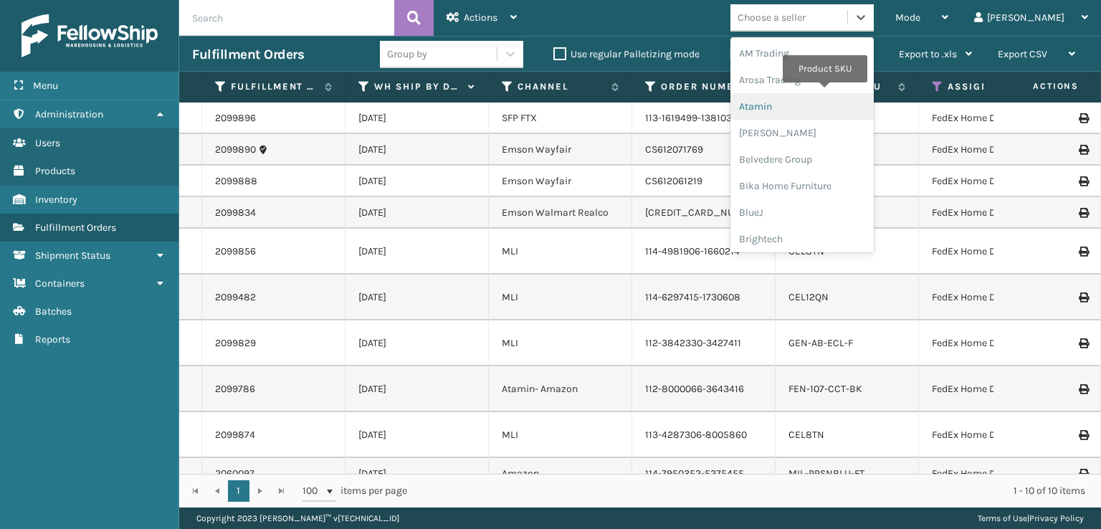
click at [978, 176] on td "FedEx Home Delivery" at bounding box center [990, 182] width 143 height 32
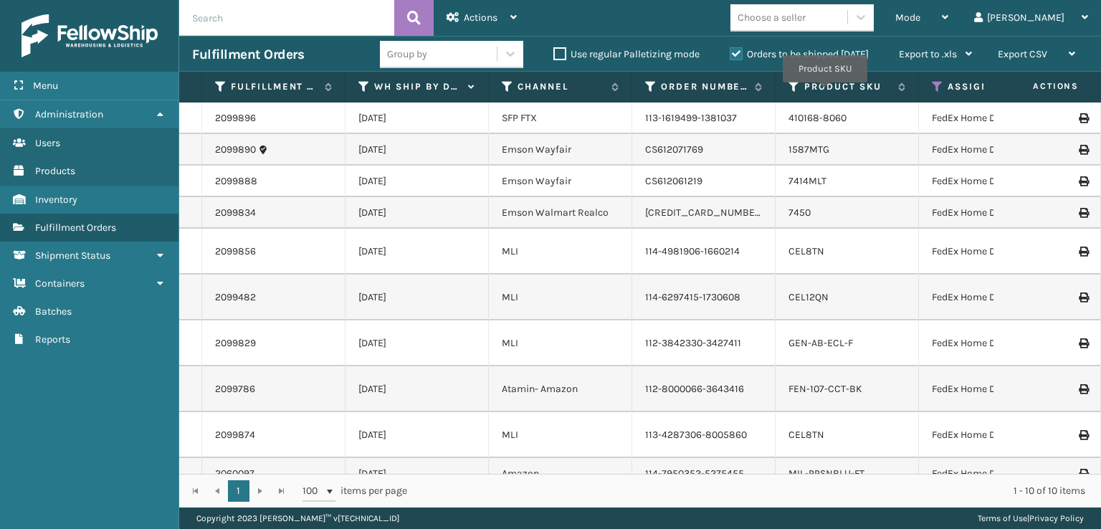
click at [932, 85] on icon at bounding box center [937, 86] width 11 height 13
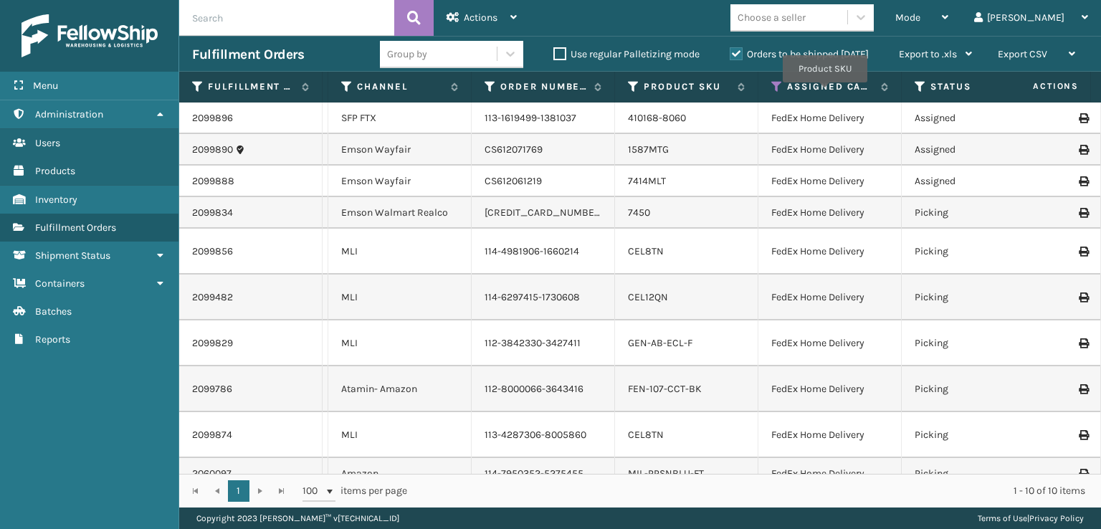
click at [920, 87] on icon at bounding box center [920, 86] width 11 height 13
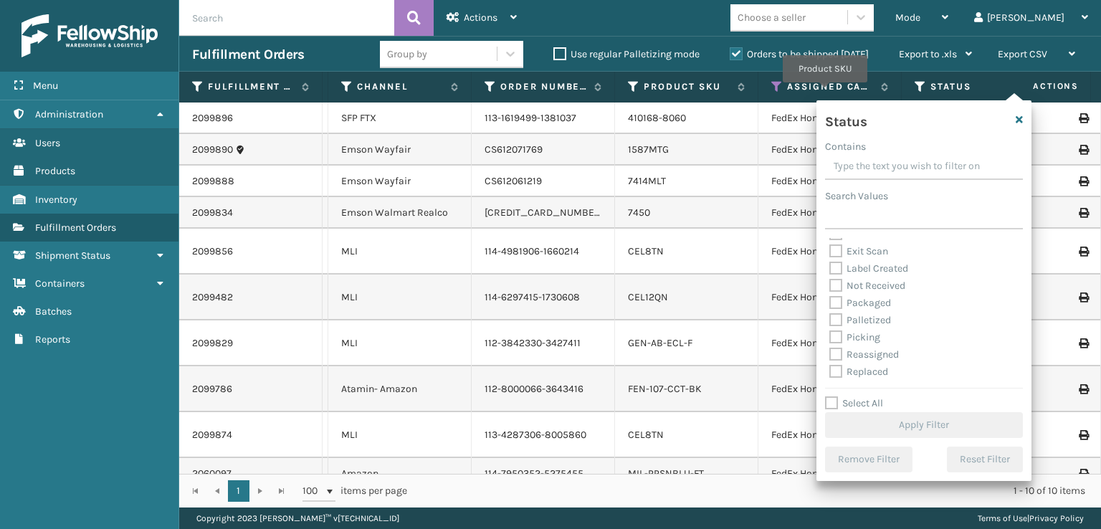
scroll to position [72, 0]
click at [837, 313] on label "Picking" at bounding box center [854, 312] width 51 height 12
click at [830, 313] on input "Picking" at bounding box center [829, 308] width 1 height 9
checkbox input "true"
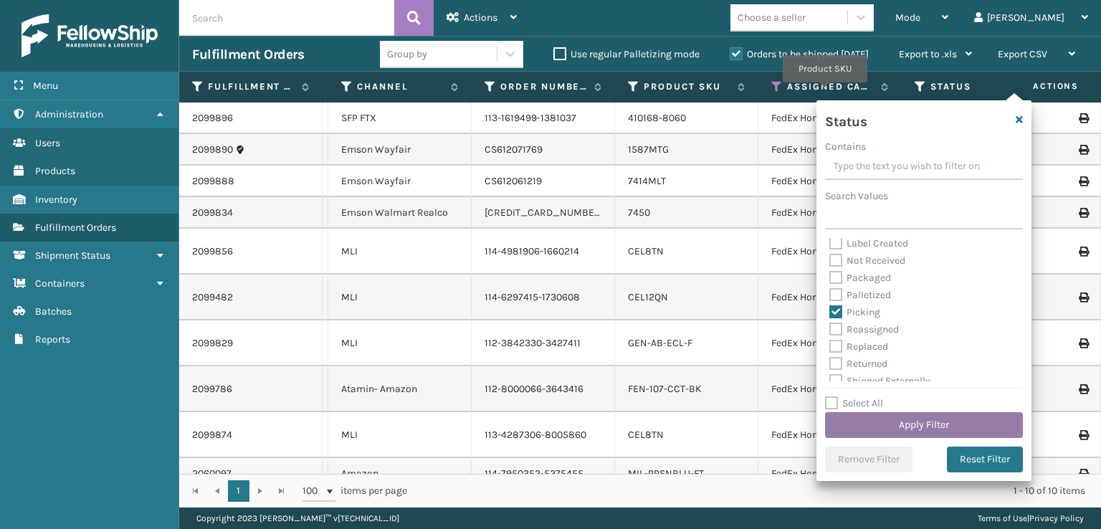
click at [863, 421] on button "Apply Filter" at bounding box center [924, 425] width 198 height 26
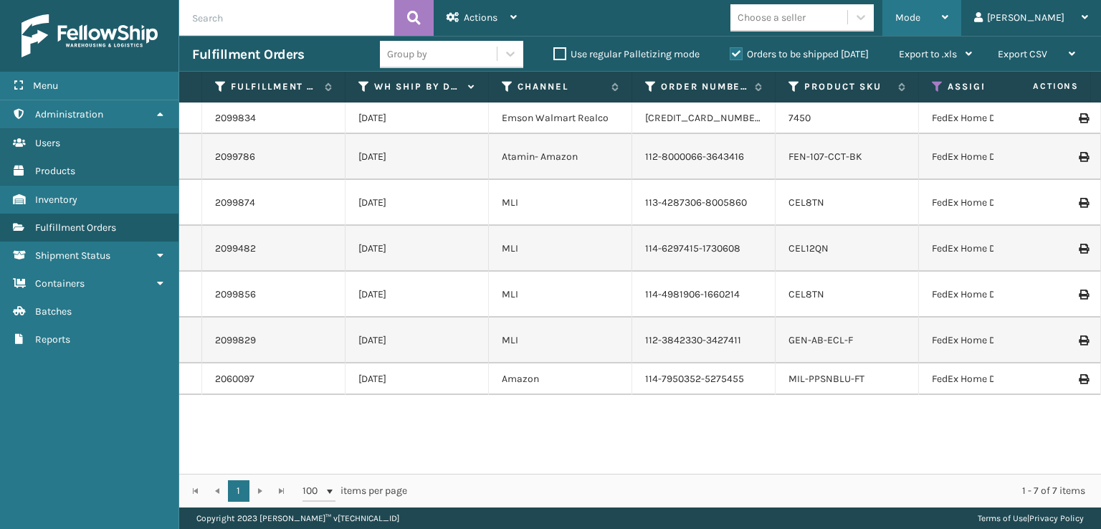
click at [948, 21] on div "Mode" at bounding box center [921, 18] width 53 height 36
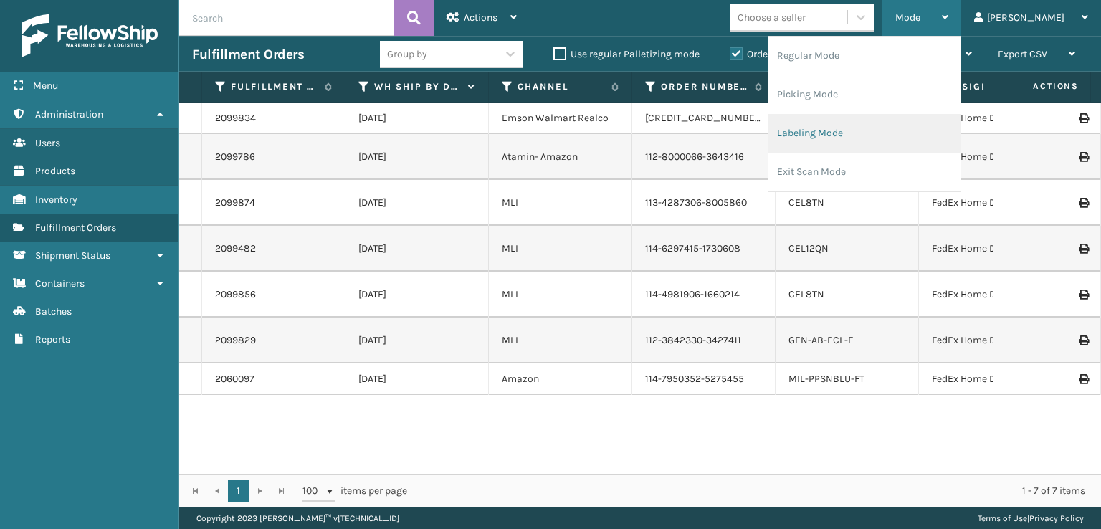
click at [896, 140] on li "Labeling Mode" at bounding box center [864, 133] width 192 height 39
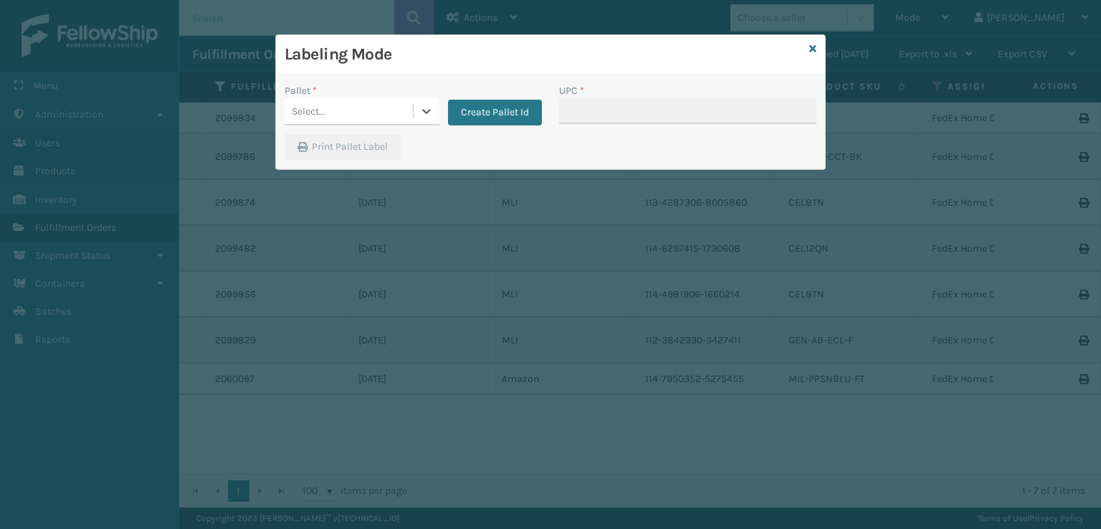
click at [316, 108] on div "Select..." at bounding box center [309, 111] width 34 height 15
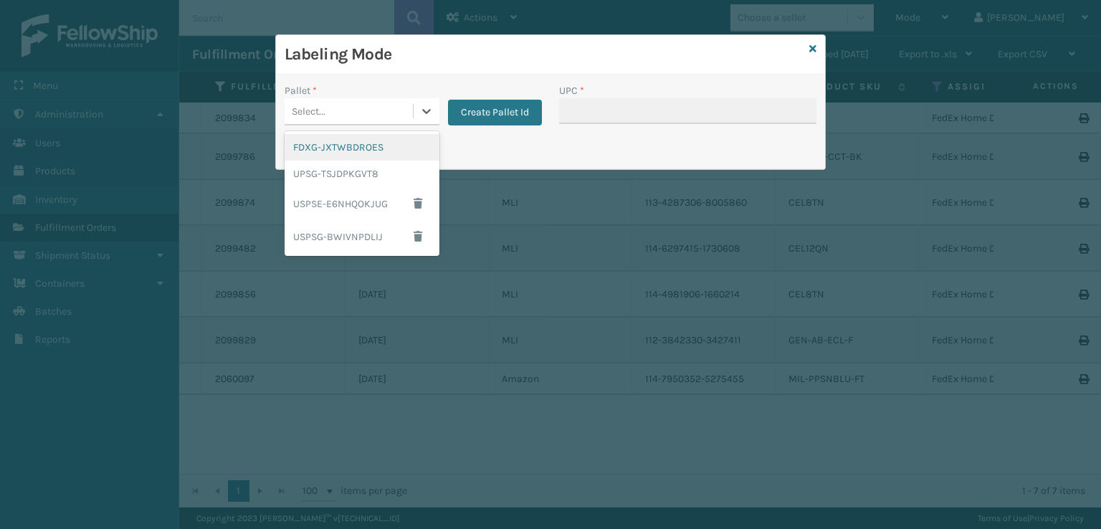
click at [315, 145] on div "FDXG-JXTWBDROES" at bounding box center [362, 147] width 155 height 27
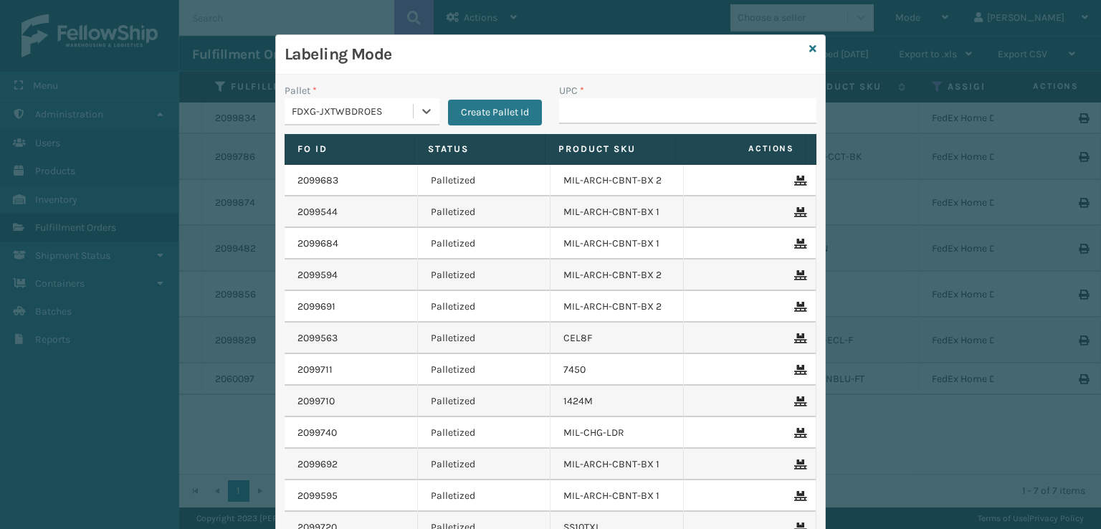
type input "850046054525"
click at [596, 102] on input "UPC *" at bounding box center [687, 111] width 257 height 26
type input "GEN-AB-ECL-F"
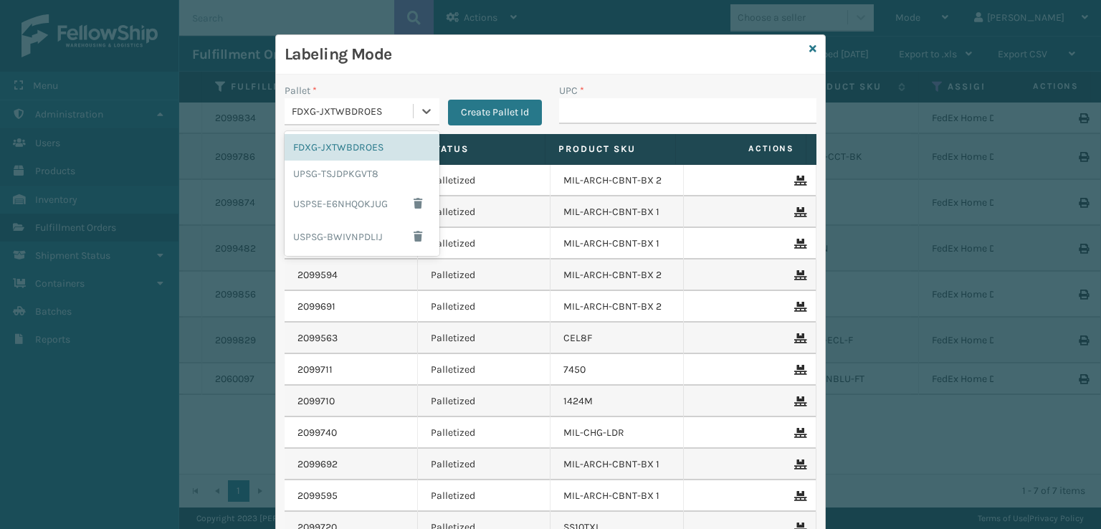
click at [399, 101] on div "FDXG-JXTWBDROES" at bounding box center [349, 112] width 128 height 24
click at [355, 183] on div "UPSG-TSJDPKGVT8" at bounding box center [362, 174] width 155 height 27
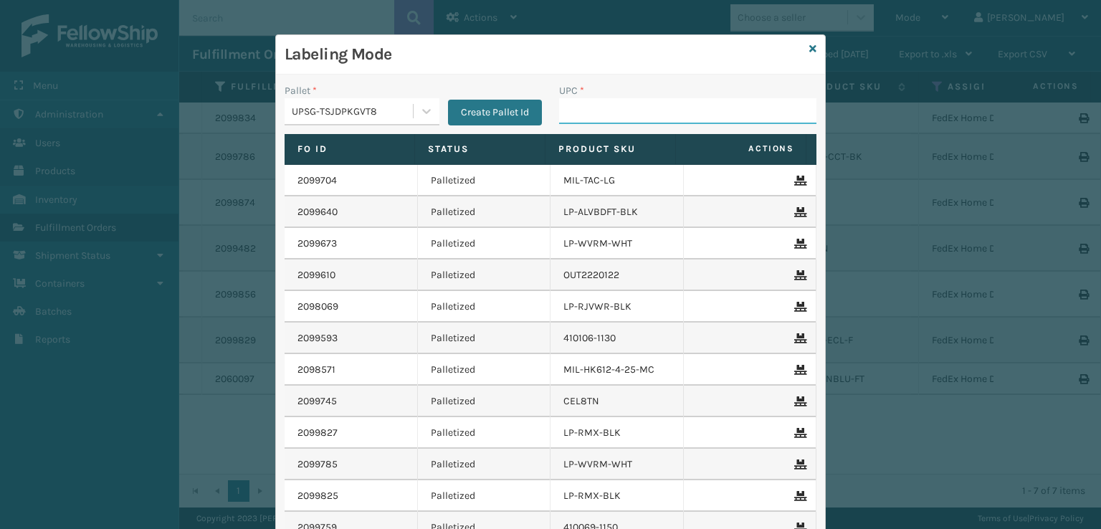
click at [600, 113] on input "UPC *" at bounding box center [687, 111] width 257 height 26
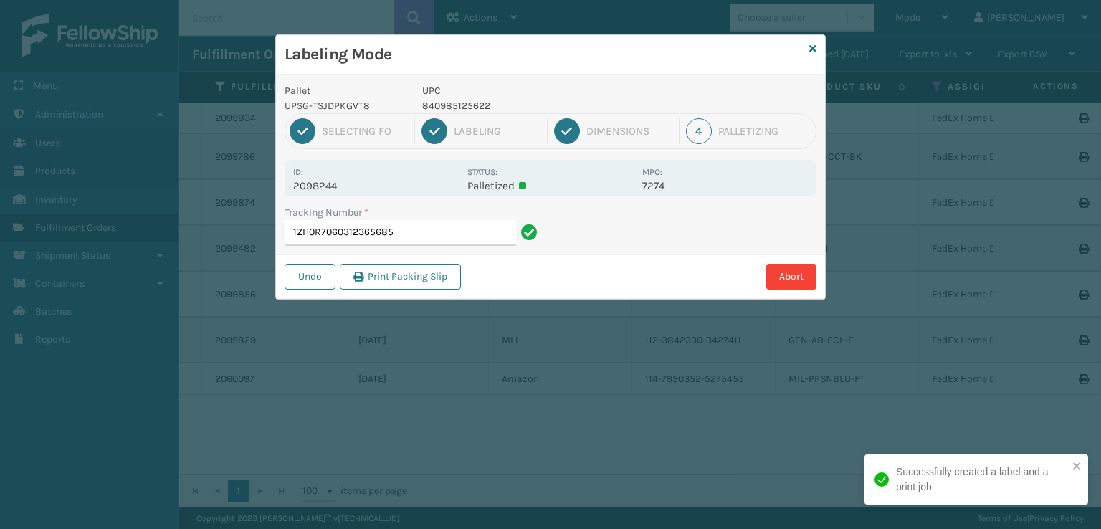
type input "[US_VEHICLE_IDENTIFICATION_NUMBER]"
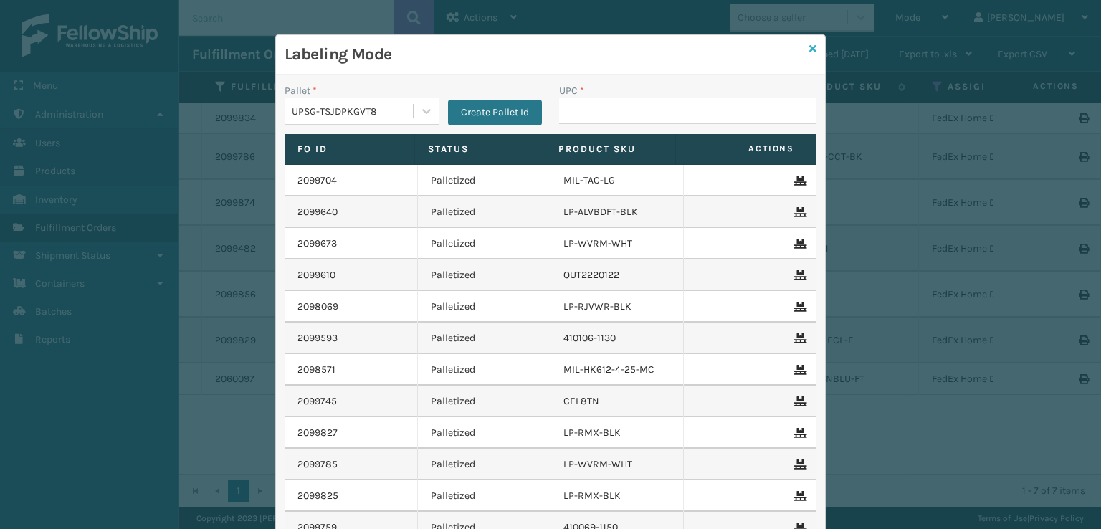
click at [809, 48] on icon at bounding box center [812, 49] width 7 height 10
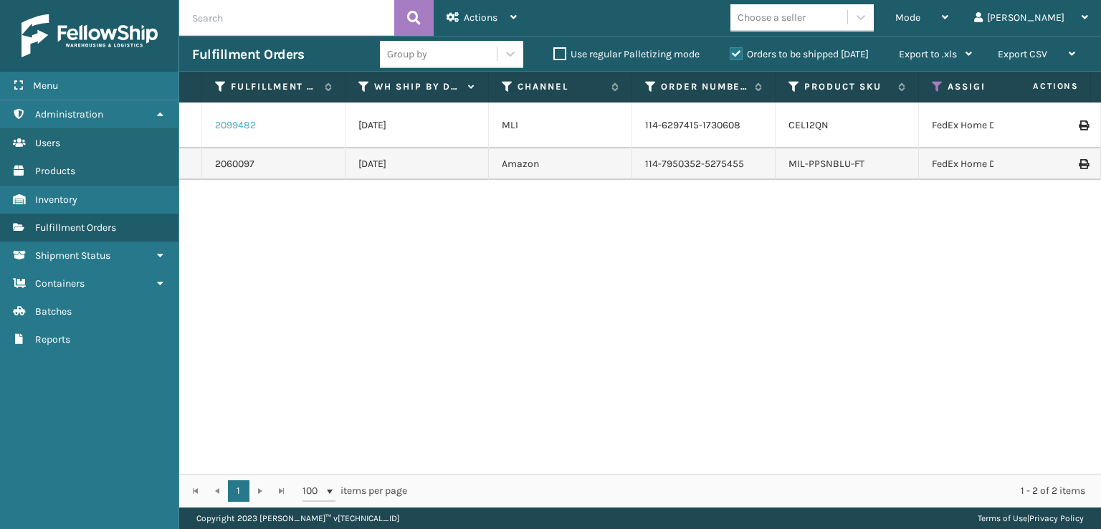
click at [222, 130] on link "2099482" at bounding box center [235, 125] width 41 height 14
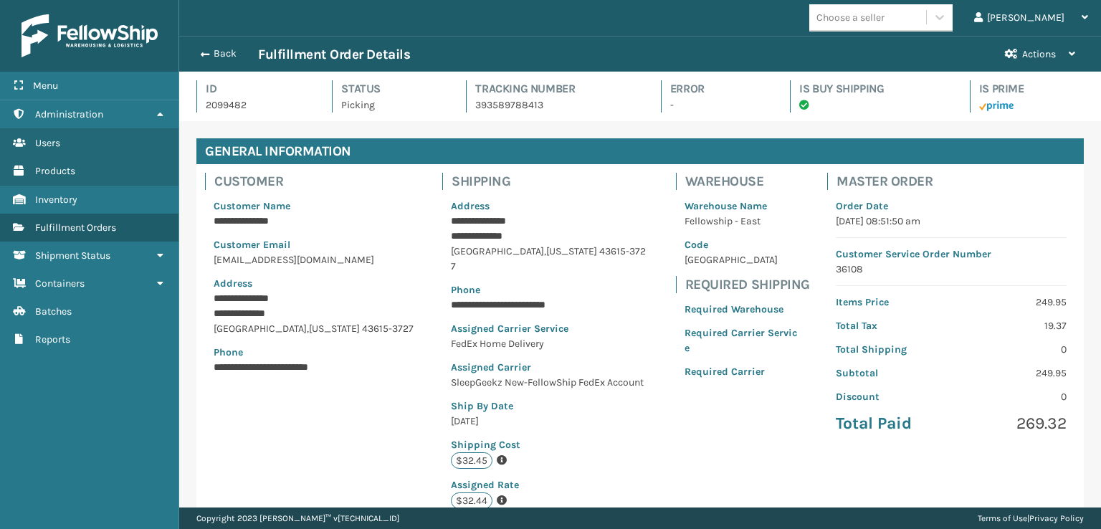
scroll to position [333, 0]
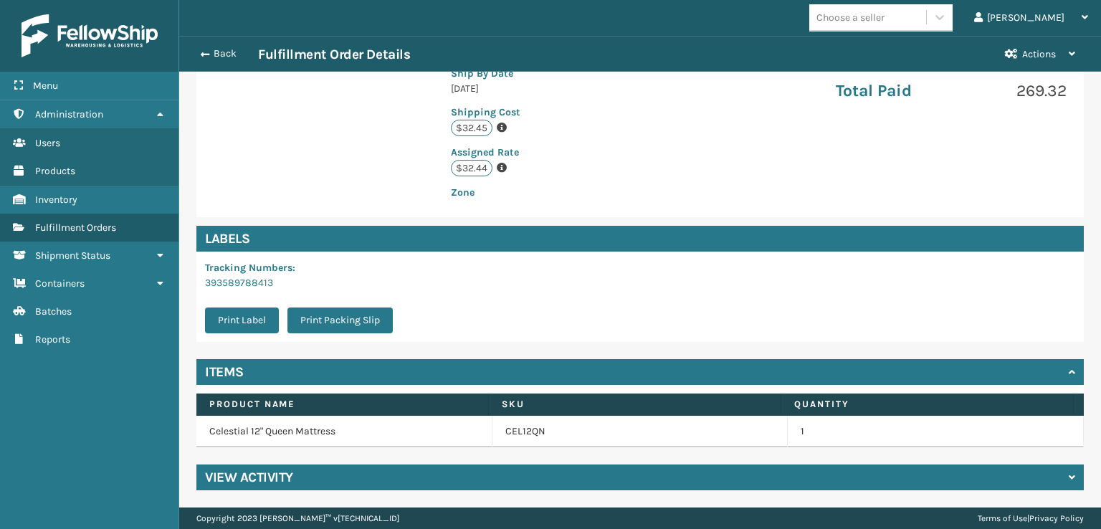
click at [253, 484] on h4 "View Activity" at bounding box center [249, 477] width 88 height 17
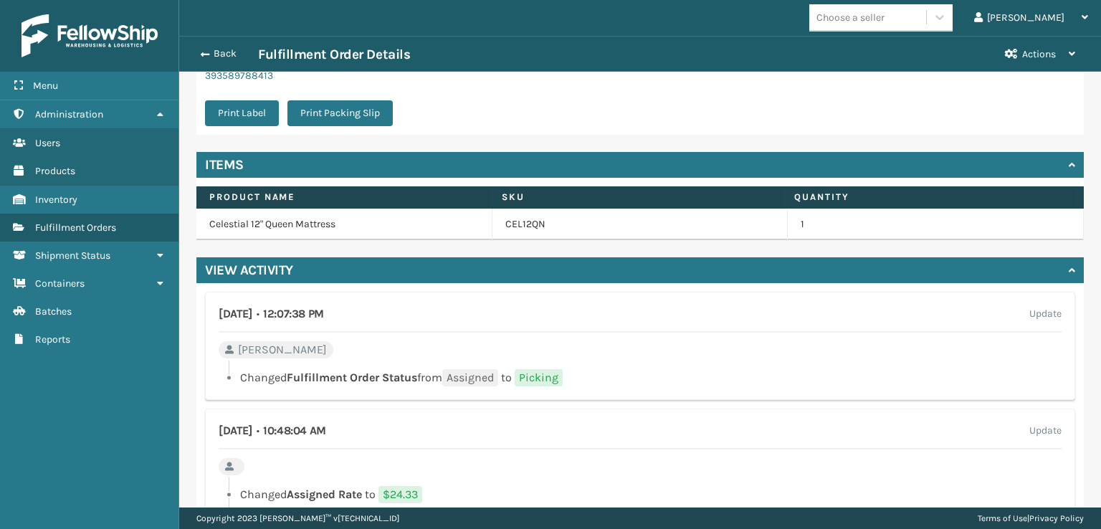
scroll to position [619, 0]
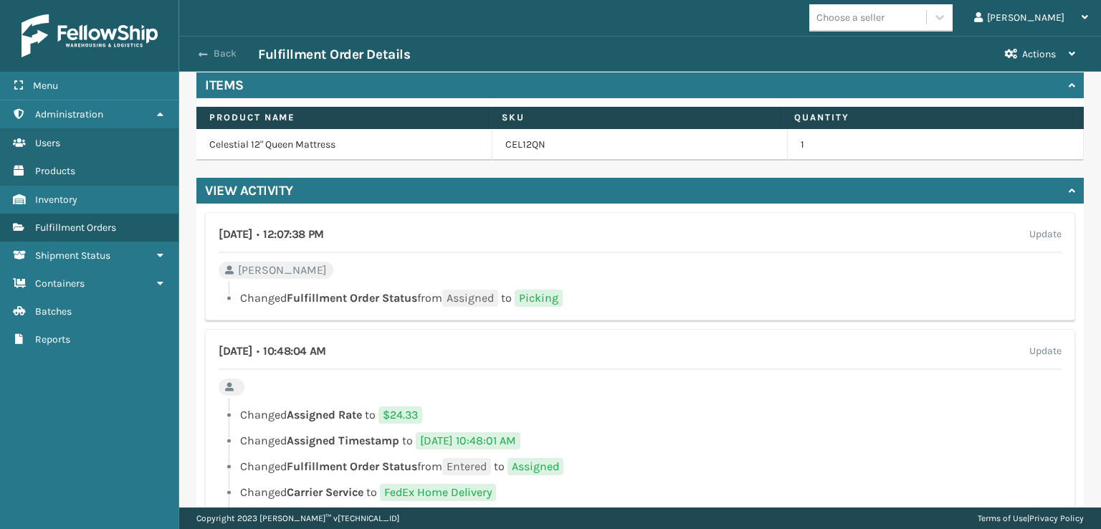
click at [207, 54] on button "Back" at bounding box center [225, 53] width 66 height 13
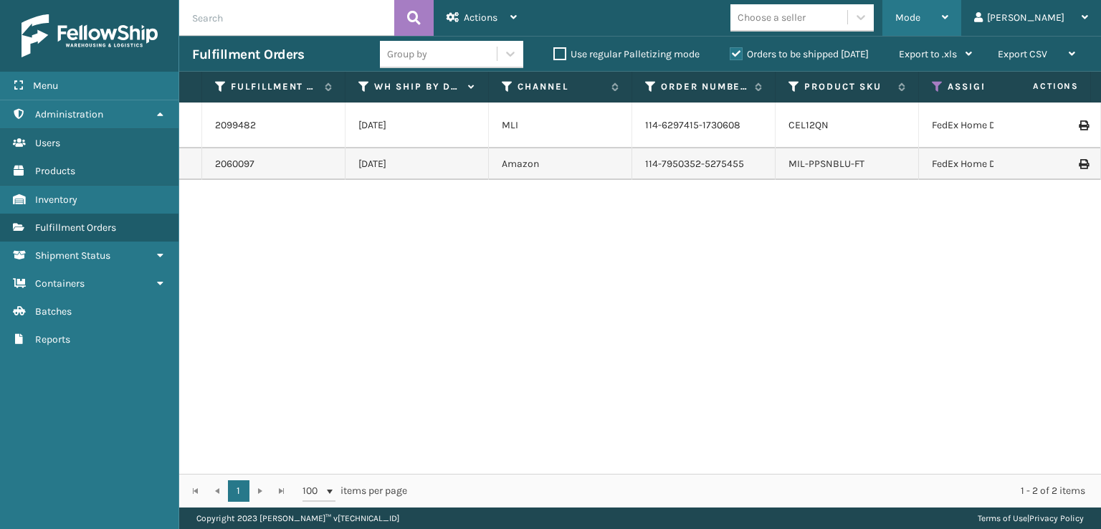
click at [920, 16] on span "Mode" at bounding box center [907, 17] width 25 height 12
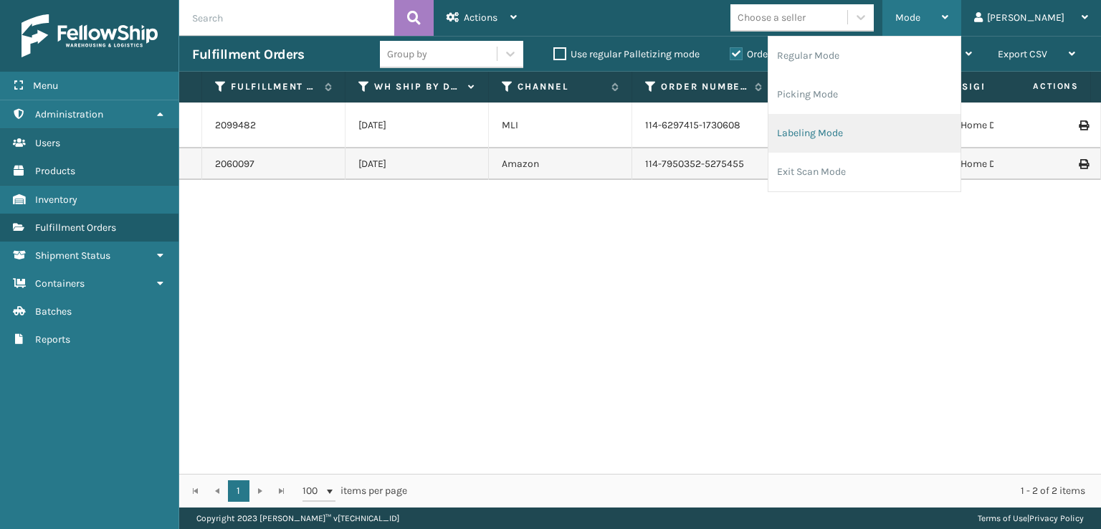
click at [840, 135] on li "Labeling Mode" at bounding box center [864, 133] width 192 height 39
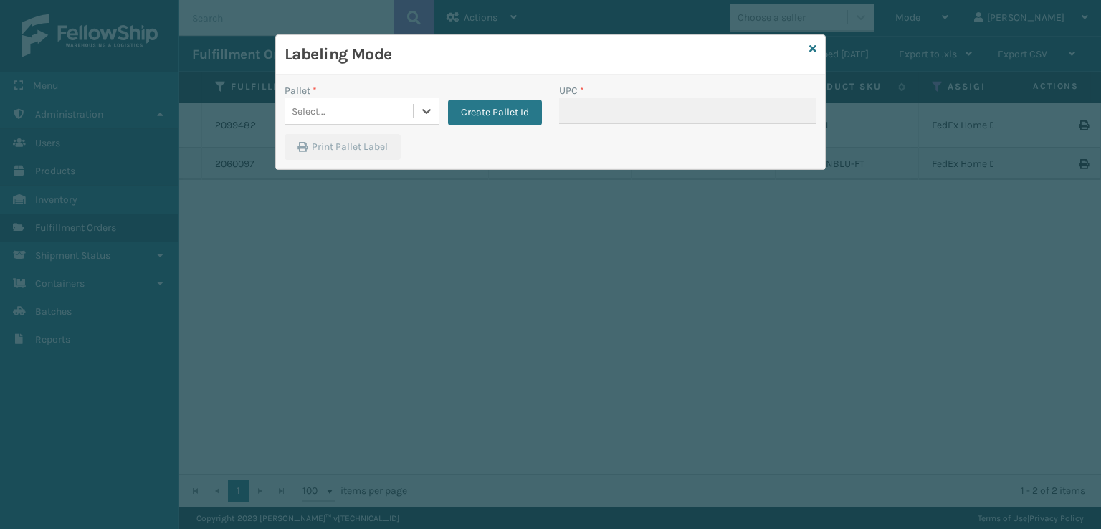
click at [335, 109] on div "Select..." at bounding box center [349, 112] width 128 height 24
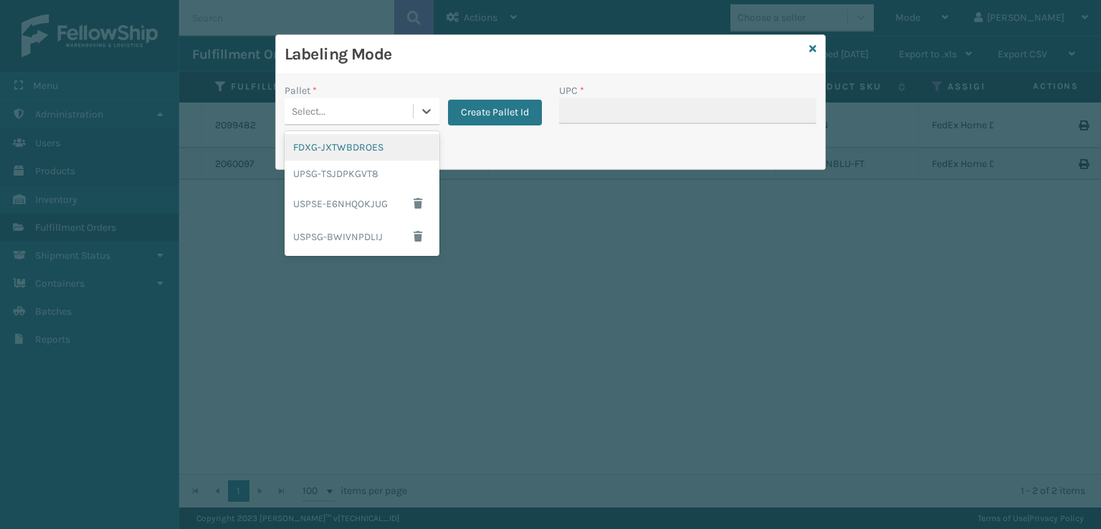
click at [348, 146] on div "FDXG-JXTWBDROES" at bounding box center [362, 147] width 155 height 27
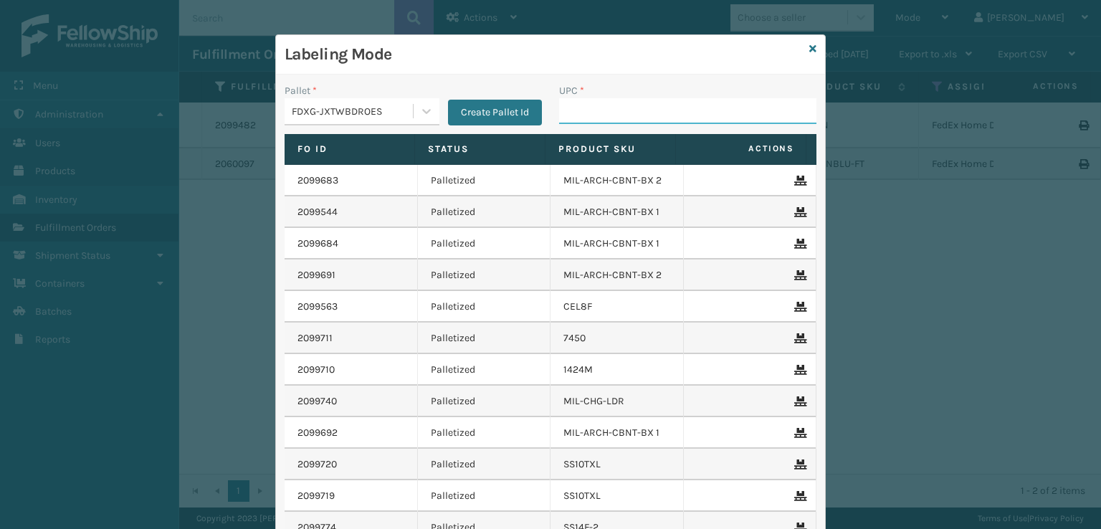
click at [562, 108] on input "UPC *" at bounding box center [687, 111] width 257 height 26
click at [811, 49] on div "Labeling Mode" at bounding box center [550, 54] width 549 height 39
click at [811, 51] on icon at bounding box center [812, 49] width 7 height 10
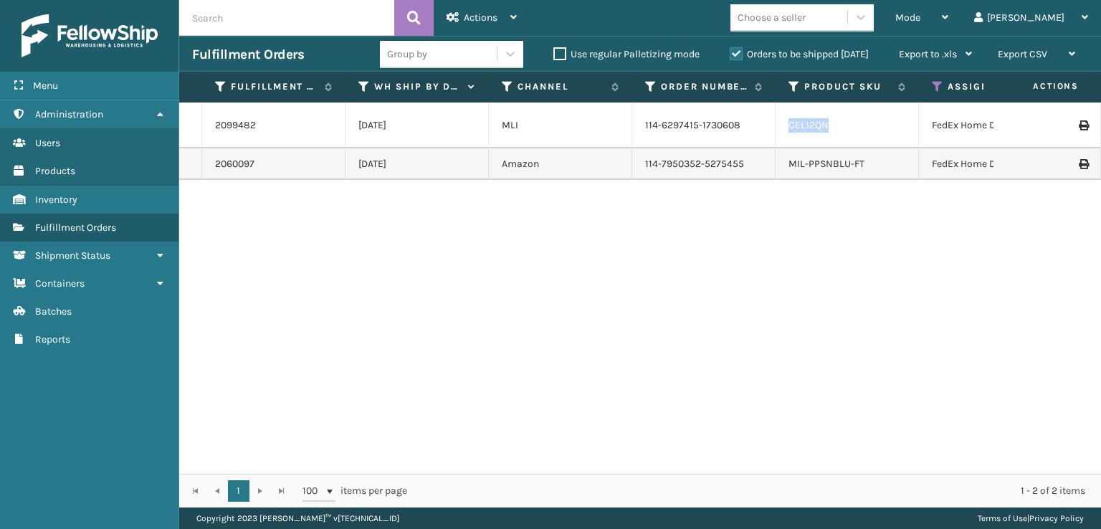
drag, startPoint x: 851, startPoint y: 138, endPoint x: 791, endPoint y: 134, distance: 61.1
click at [791, 133] on div "CEL12QN" at bounding box center [846, 125] width 117 height 14
copy link "CEL12QN"
drag, startPoint x: 856, startPoint y: 244, endPoint x: 797, endPoint y: 150, distance: 111.8
click at [856, 244] on div "2099482 [DATE] MLI 114-6297415-1730608 CEL12QN FedEx Home Delivery Picking 1 Sl…" at bounding box center [640, 287] width 922 height 371
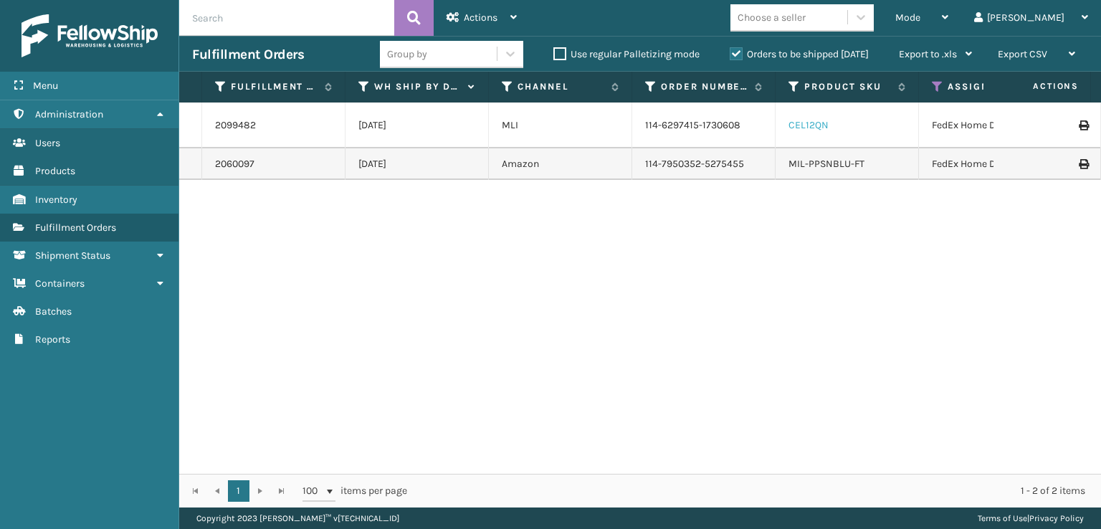
click at [817, 127] on link "CEL12QN" at bounding box center [808, 125] width 40 height 12
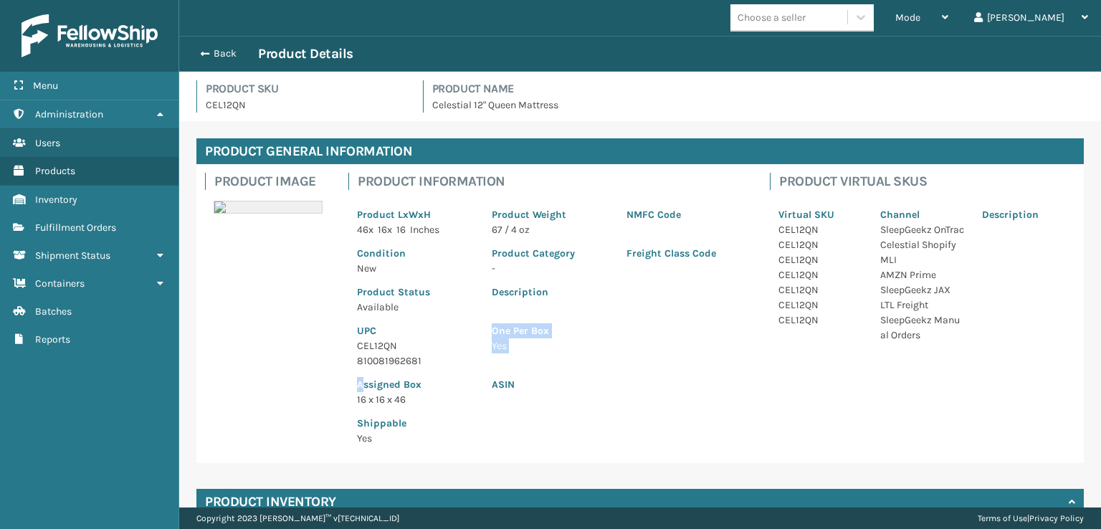
drag, startPoint x: 432, startPoint y: 363, endPoint x: 364, endPoint y: 369, distance: 68.4
click at [364, 369] on div "Product LxWxH 46 x 16 x 16 Inches Product Weight 67 / 4 oz NMFC Code Condition …" at bounding box center [550, 322] width 404 height 264
click at [210, 55] on button "Back" at bounding box center [225, 53] width 66 height 13
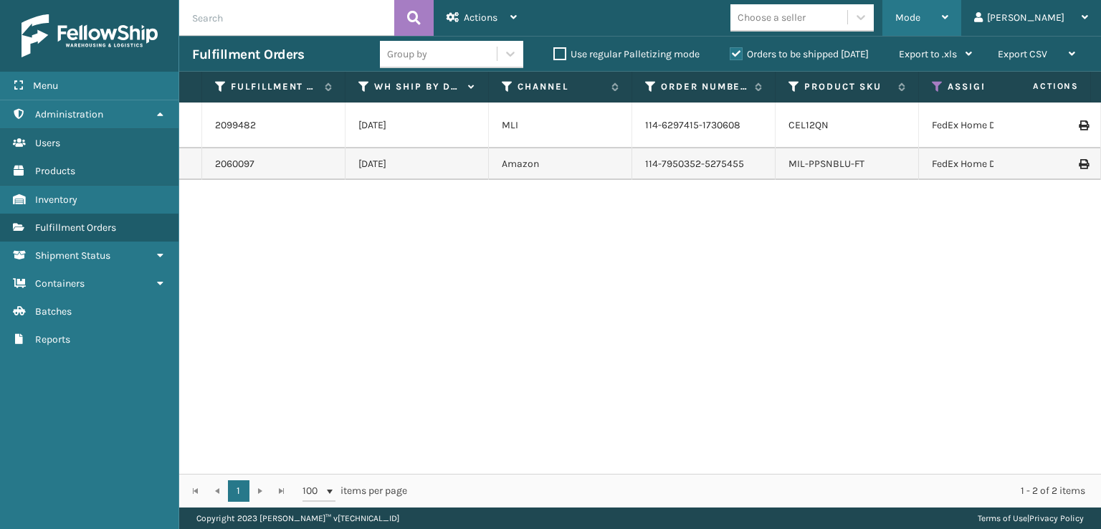
click at [949, 22] on div "Mode Regular Mode Picking Mode Labeling Mode Exit Scan Mode" at bounding box center [921, 18] width 79 height 36
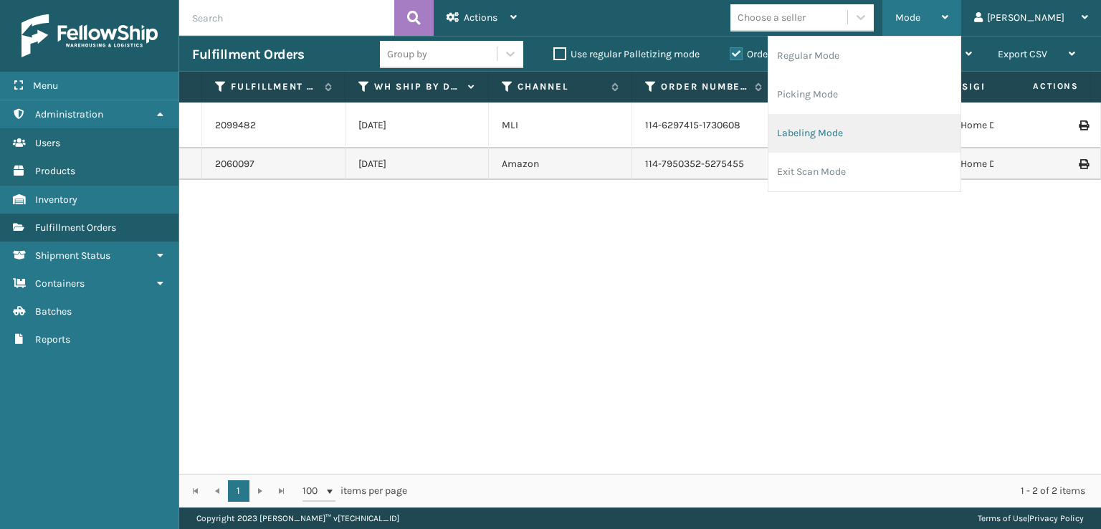
click at [897, 140] on li "Labeling Mode" at bounding box center [864, 133] width 192 height 39
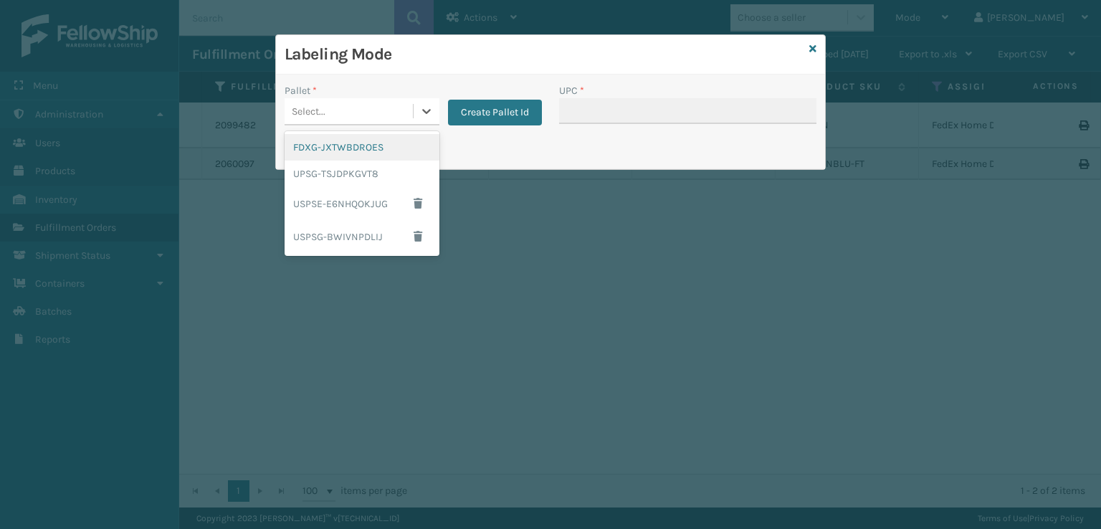
click at [364, 120] on div "Select..." at bounding box center [349, 112] width 128 height 24
click at [348, 143] on div "FDXG-JXTWBDROES" at bounding box center [362, 147] width 155 height 27
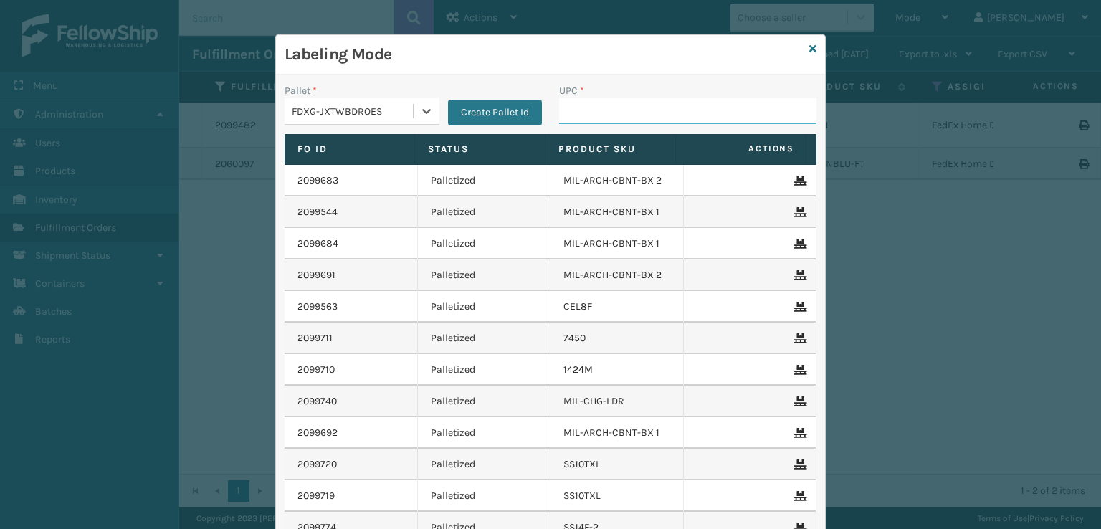
click at [578, 110] on input "UPC *" at bounding box center [687, 111] width 257 height 26
click at [809, 48] on icon at bounding box center [812, 49] width 7 height 10
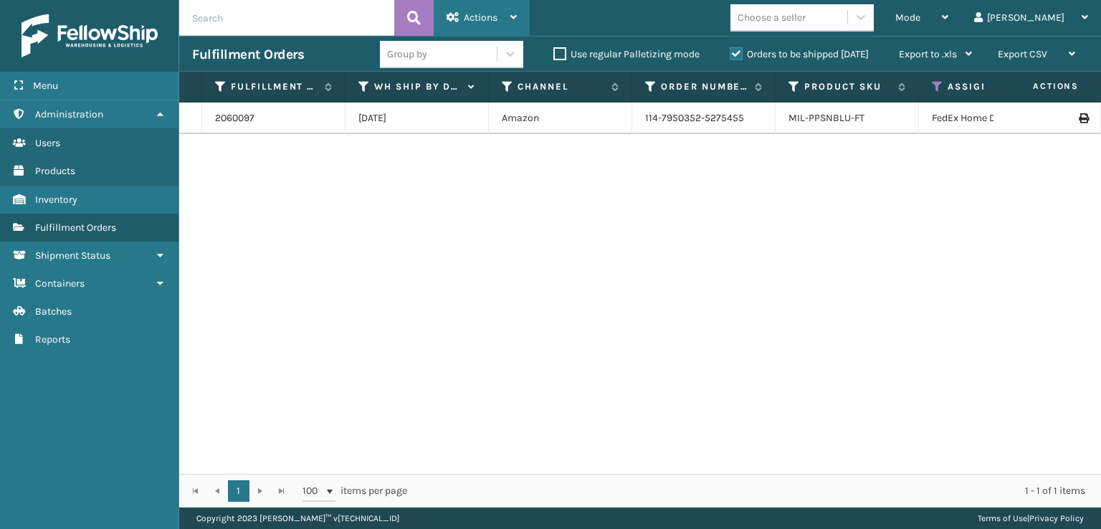
click at [479, 5] on div "Actions" at bounding box center [482, 18] width 70 height 36
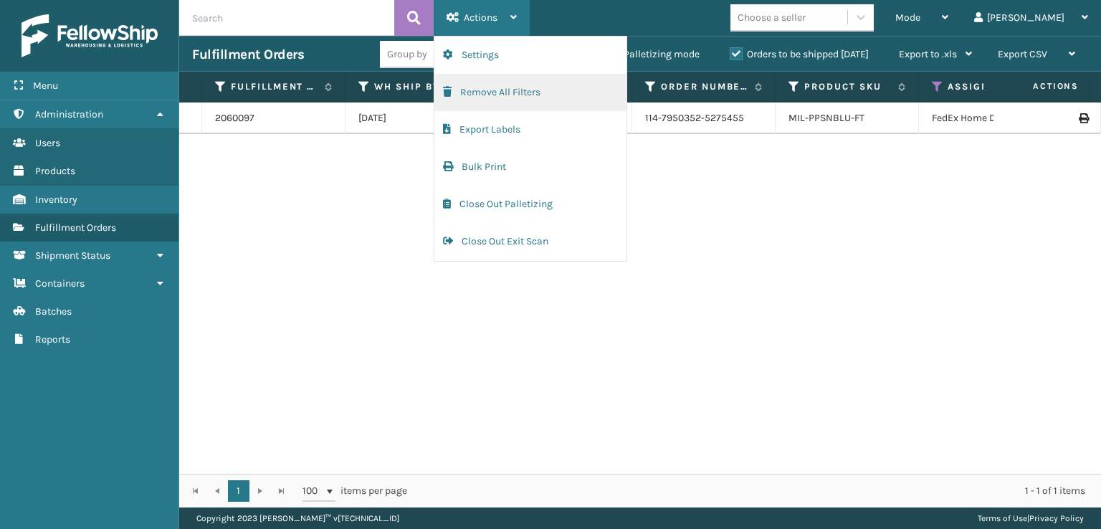
click at [471, 88] on button "Remove All Filters" at bounding box center [530, 92] width 192 height 37
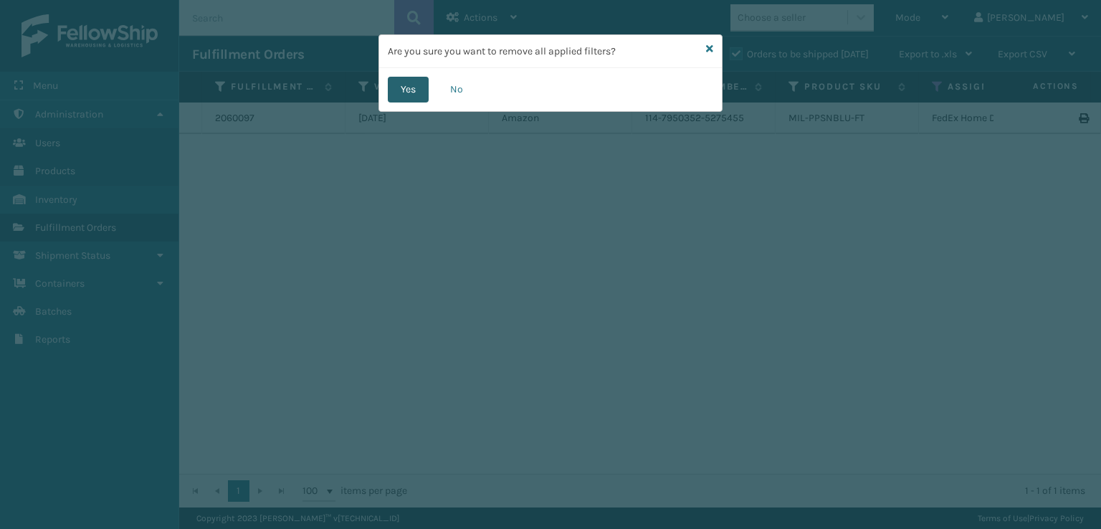
click at [413, 87] on button "Yes" at bounding box center [408, 90] width 41 height 26
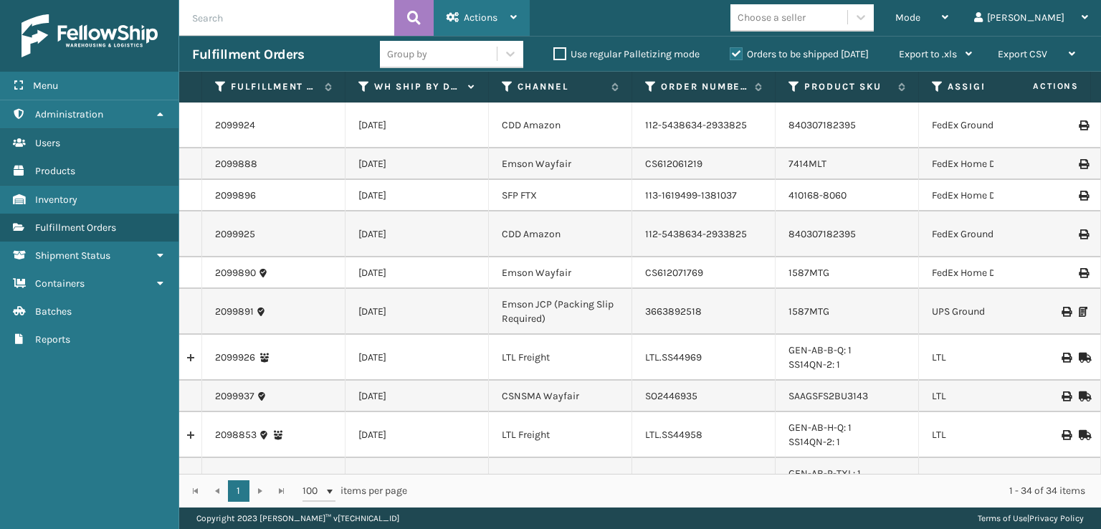
click at [474, 18] on span "Actions" at bounding box center [481, 17] width 34 height 12
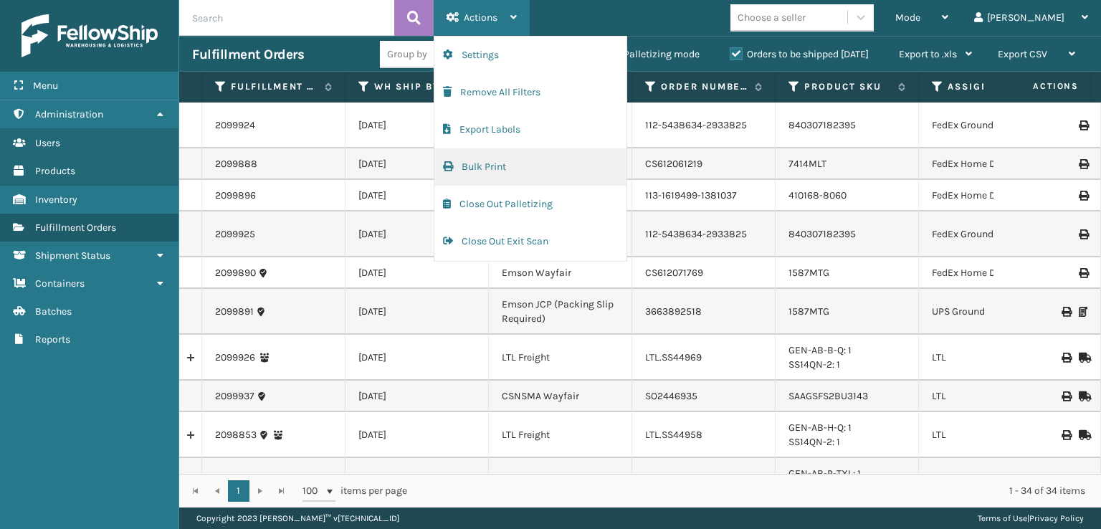
click at [461, 164] on button "Bulk Print" at bounding box center [530, 166] width 192 height 37
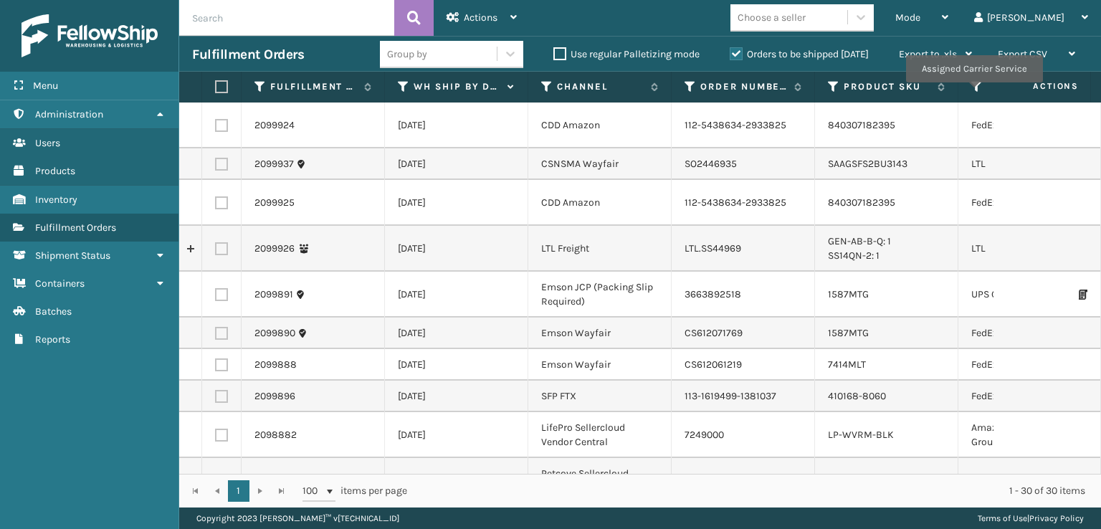
click at [973, 92] on icon at bounding box center [976, 86] width 11 height 13
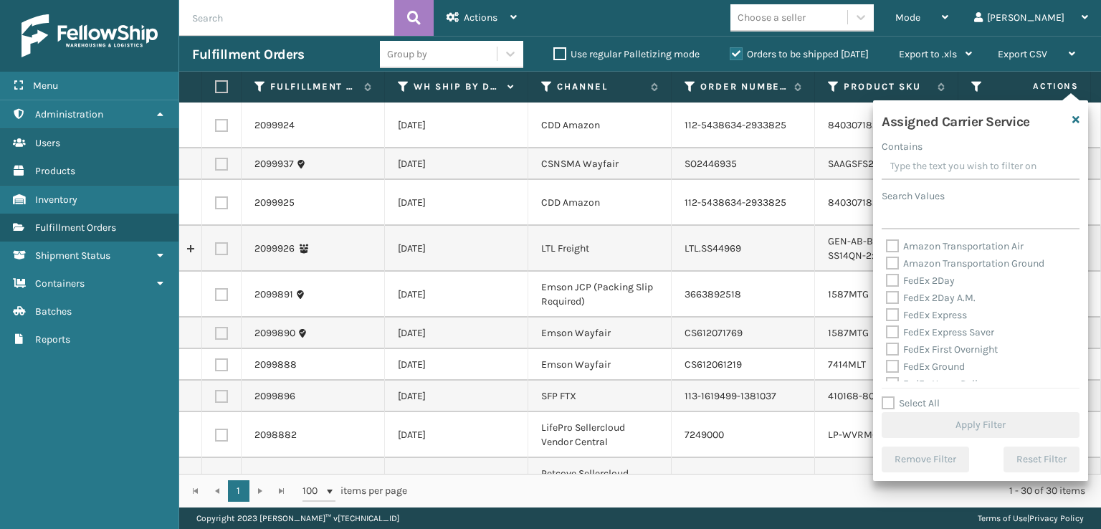
click at [898, 244] on label "Amazon Transportation Air" at bounding box center [955, 246] width 138 height 12
click at [887, 244] on input "Amazon Transportation Air" at bounding box center [886, 242] width 1 height 9
checkbox input "true"
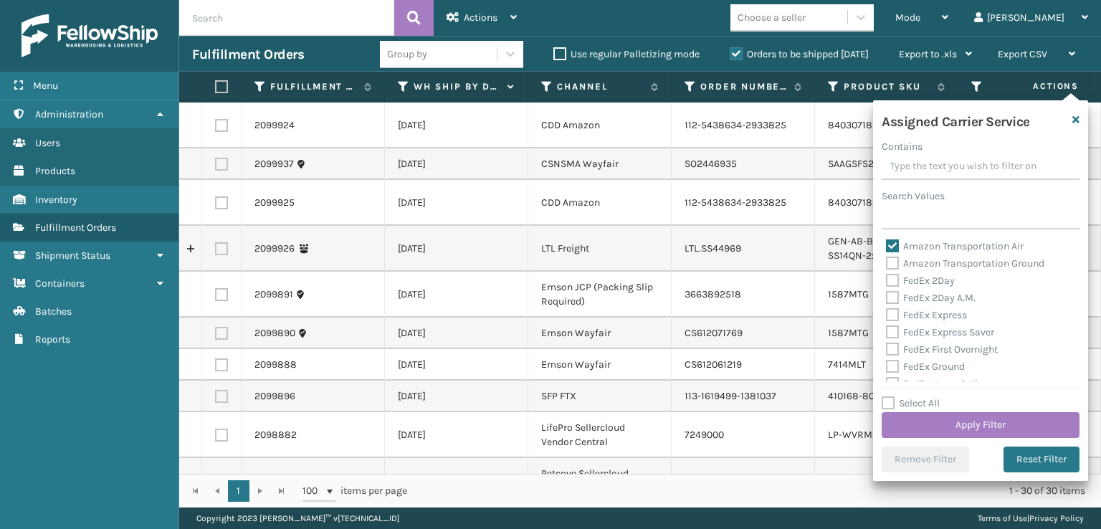
click at [895, 267] on label "Amazon Transportation Ground" at bounding box center [965, 263] width 158 height 12
click at [887, 264] on input "Amazon Transportation Ground" at bounding box center [886, 259] width 1 height 9
checkbox input "true"
click at [975, 415] on button "Apply Filter" at bounding box center [981, 425] width 198 height 26
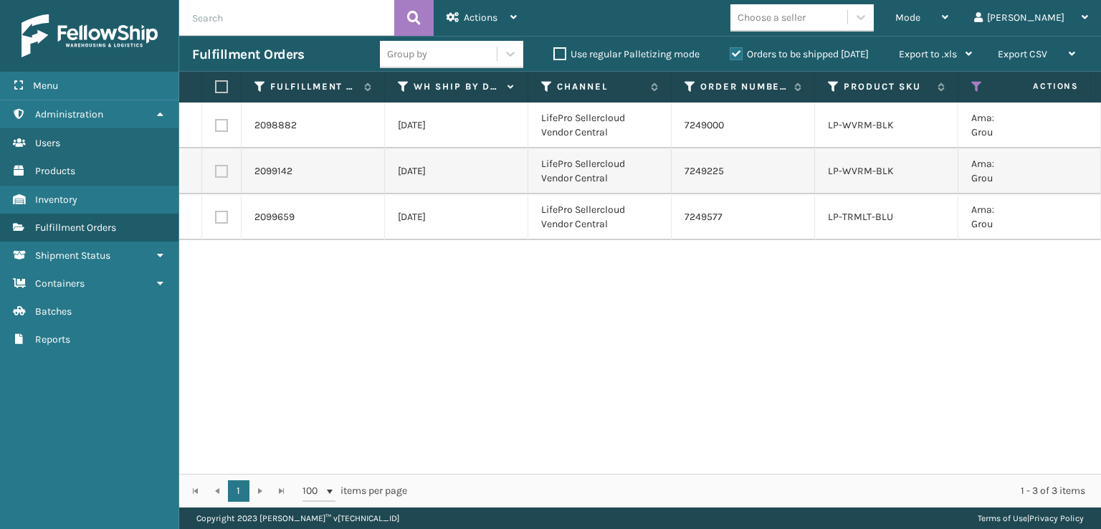
click at [224, 92] on label at bounding box center [219, 86] width 9 height 13
click at [216, 92] on input "checkbox" at bounding box center [215, 86] width 1 height 9
checkbox input "true"
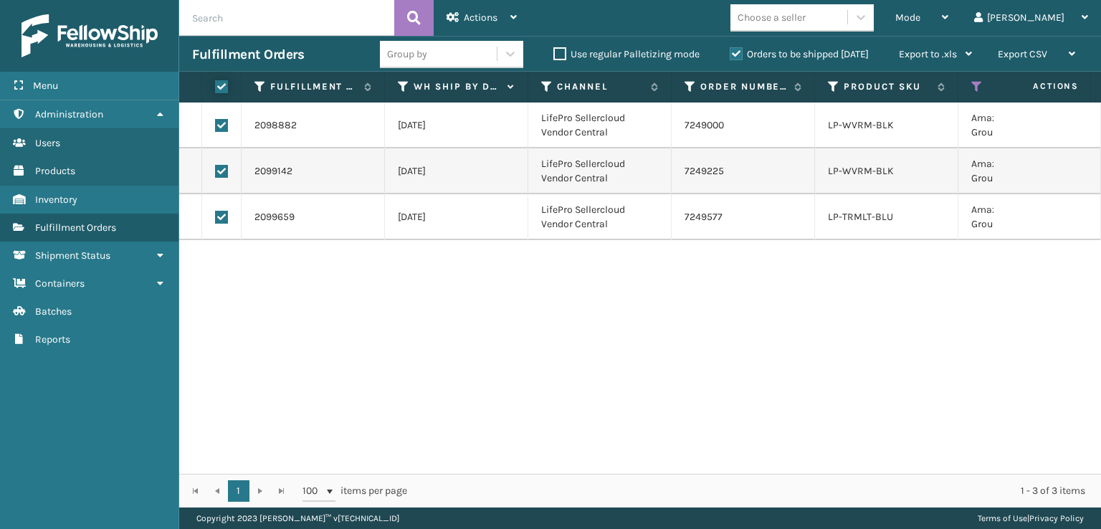
checkbox input "true"
click at [492, 14] on span "Actions" at bounding box center [481, 17] width 34 height 12
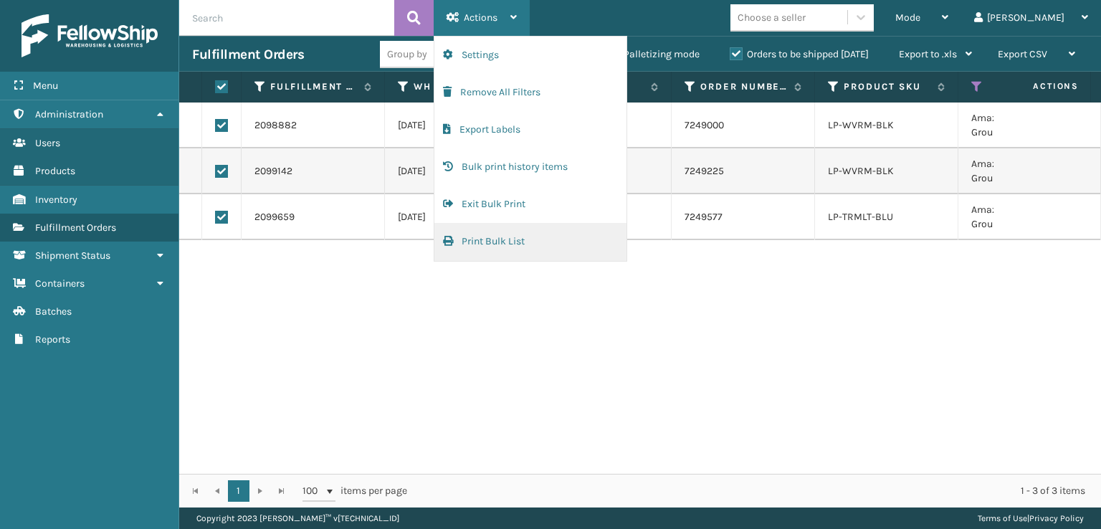
click at [487, 244] on button "Print Bulk List" at bounding box center [530, 241] width 192 height 37
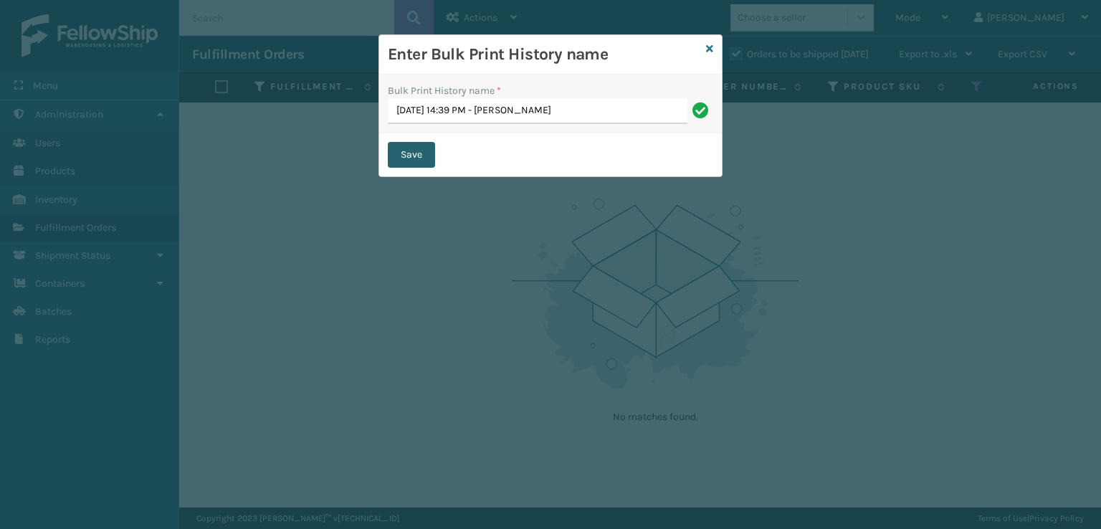
click at [424, 155] on button "Save" at bounding box center [411, 155] width 47 height 26
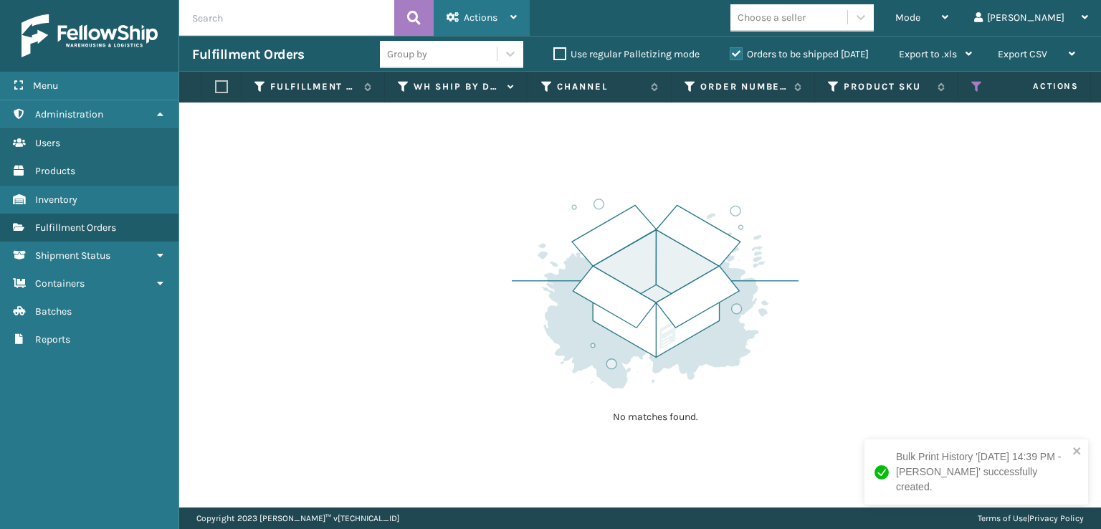
click at [452, 26] on div "Actions" at bounding box center [482, 18] width 70 height 36
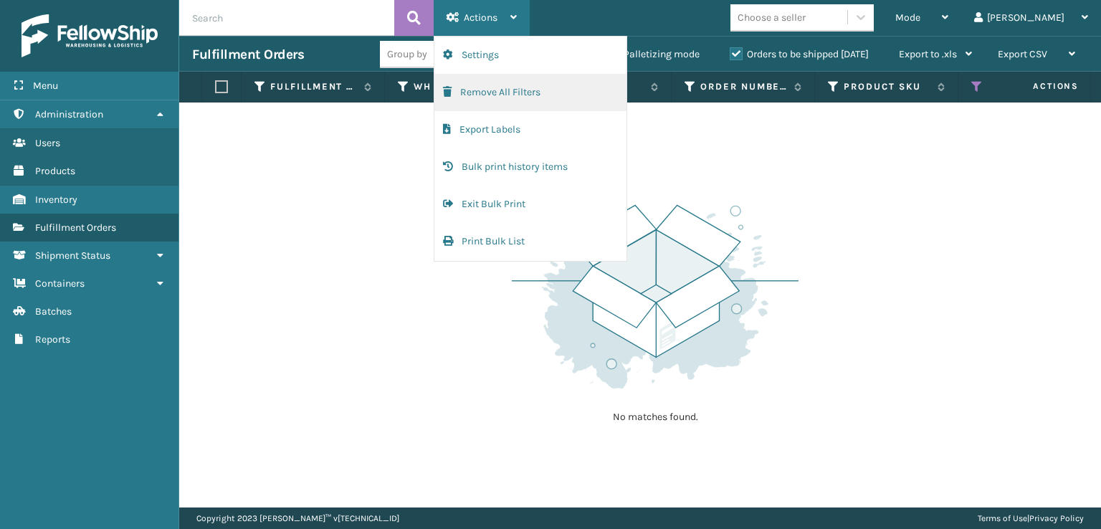
click at [444, 96] on span "button" at bounding box center [447, 92] width 9 height 10
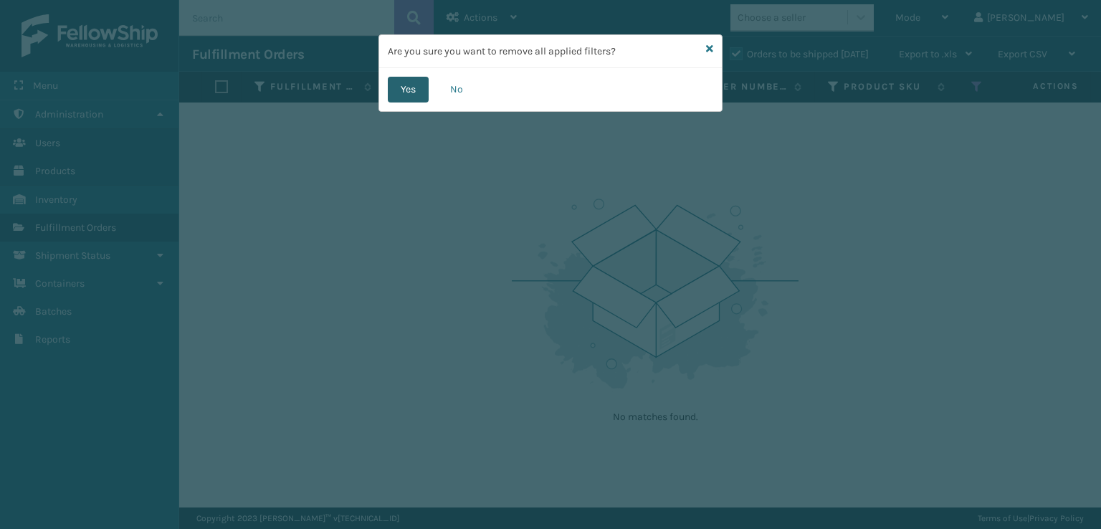
click at [405, 90] on button "Yes" at bounding box center [408, 90] width 41 height 26
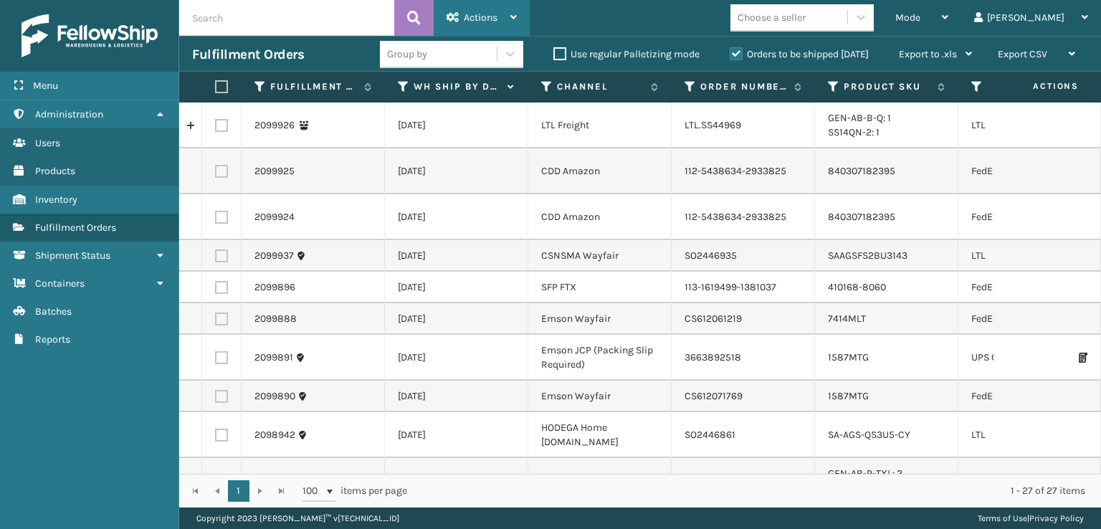
click at [484, 21] on span "Actions" at bounding box center [481, 17] width 34 height 12
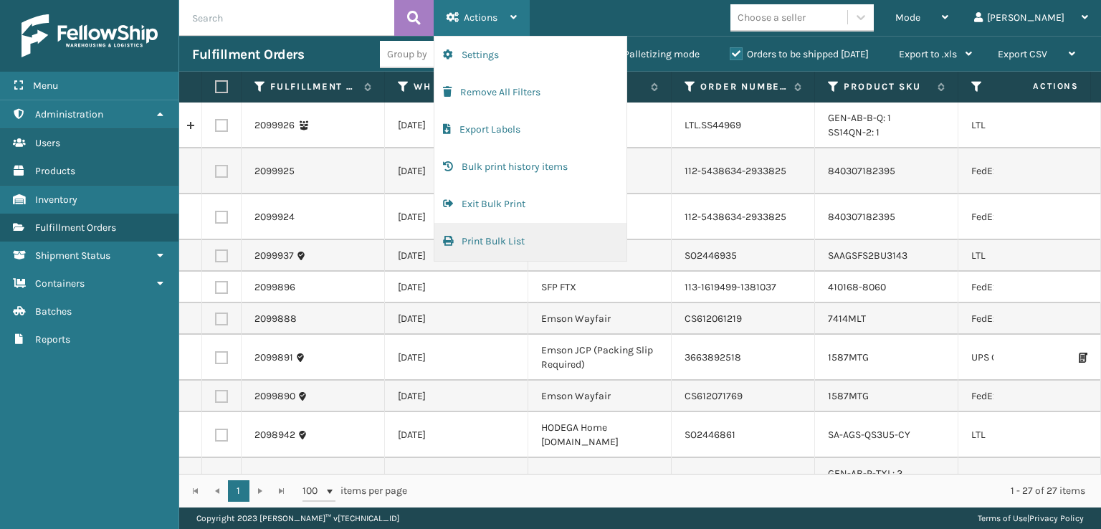
click at [492, 243] on button "Print Bulk List" at bounding box center [530, 241] width 192 height 37
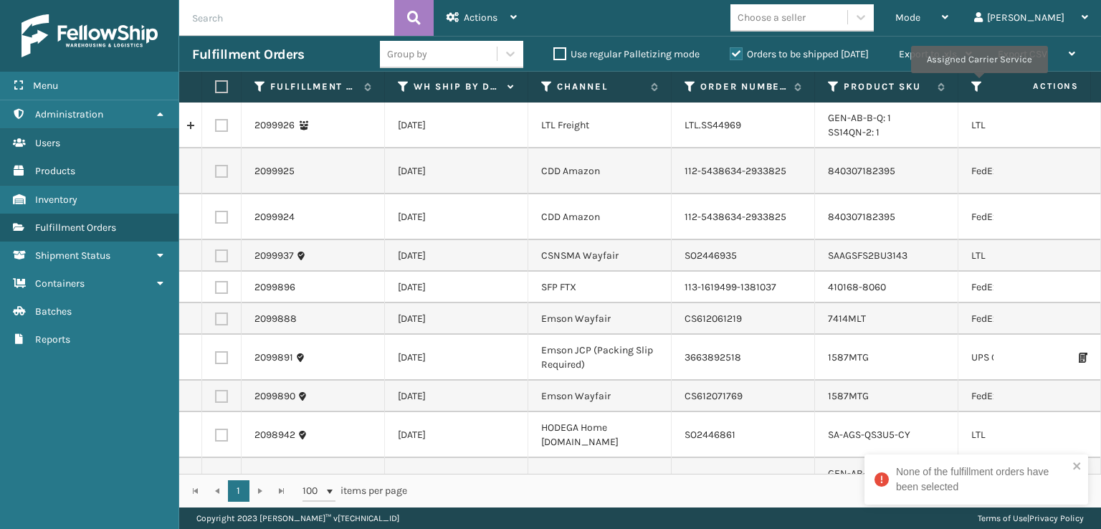
click at [978, 83] on icon at bounding box center [976, 86] width 11 height 13
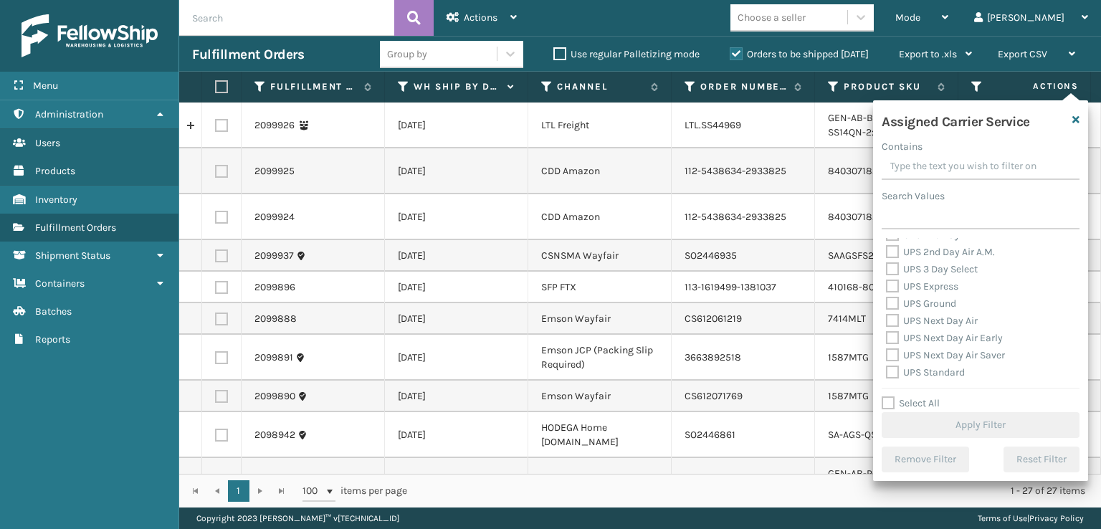
scroll to position [358, 0]
click at [893, 330] on label "USPS First Class Mail" at bounding box center [942, 335] width 113 height 12
click at [887, 330] on input "USPS First Class Mail" at bounding box center [886, 331] width 1 height 9
checkbox input "true"
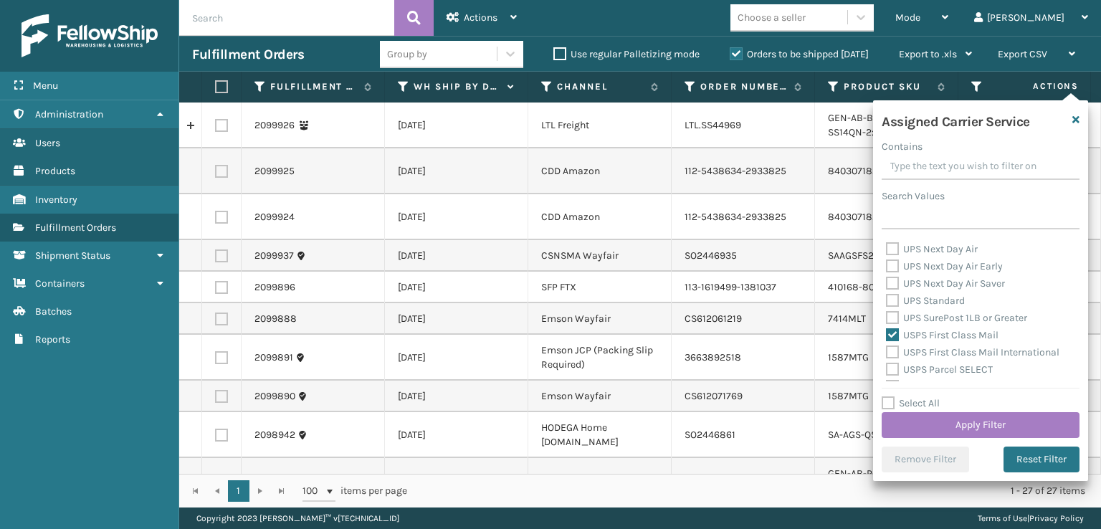
click at [892, 346] on label "USPS First Class Mail International" at bounding box center [972, 352] width 173 height 12
click at [887, 345] on input "USPS First Class Mail International" at bounding box center [886, 348] width 1 height 9
checkbox input "true"
click at [900, 374] on label "USPS Parcel SELECT" at bounding box center [939, 369] width 107 height 12
click at [887, 371] on input "USPS Parcel SELECT" at bounding box center [886, 365] width 1 height 9
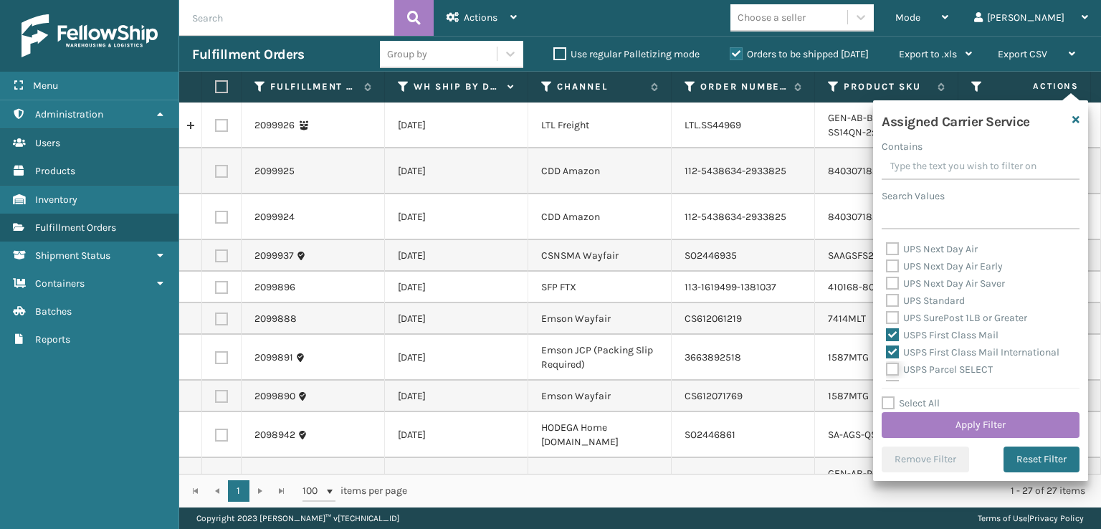
checkbox input "true"
click at [891, 349] on label "USPS Priority Mail Express International" at bounding box center [953, 357] width 135 height 29
click at [887, 349] on input "USPS Priority Mail Express International" at bounding box center [886, 345] width 1 height 9
checkbox input "true"
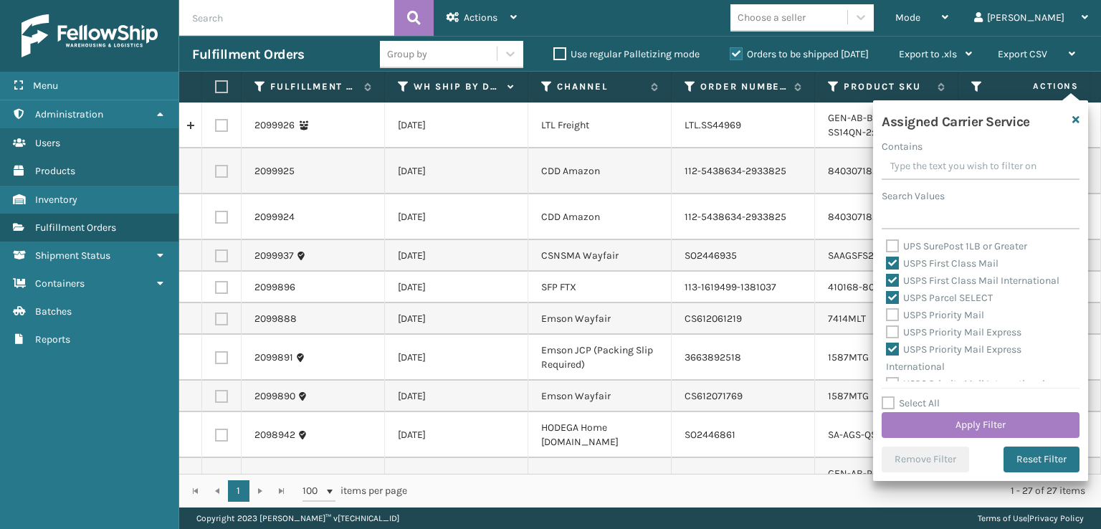
click at [895, 333] on label "USPS Priority Mail Express" at bounding box center [953, 332] width 135 height 12
click at [887, 333] on input "USPS Priority Mail Express" at bounding box center [886, 328] width 1 height 9
checkbox input "true"
click at [894, 318] on label "USPS Priority Mail" at bounding box center [935, 315] width 98 height 12
click at [887, 316] on input "USPS Priority Mail" at bounding box center [886, 311] width 1 height 9
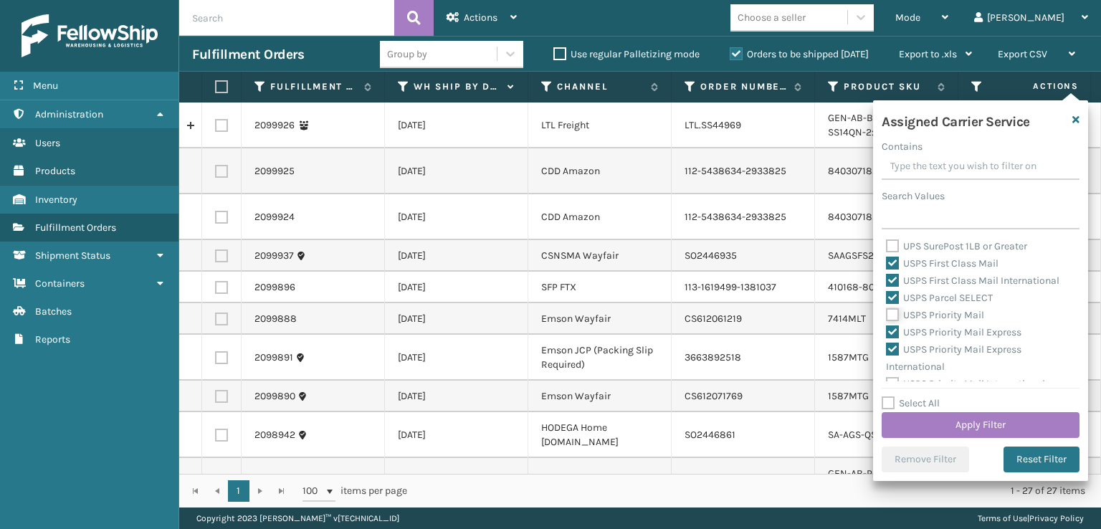
checkbox input "true"
click at [896, 374] on label "USPS Priority Mail International" at bounding box center [965, 372] width 159 height 12
click at [887, 373] on input "USPS Priority Mail International" at bounding box center [886, 368] width 1 height 9
checkbox input "true"
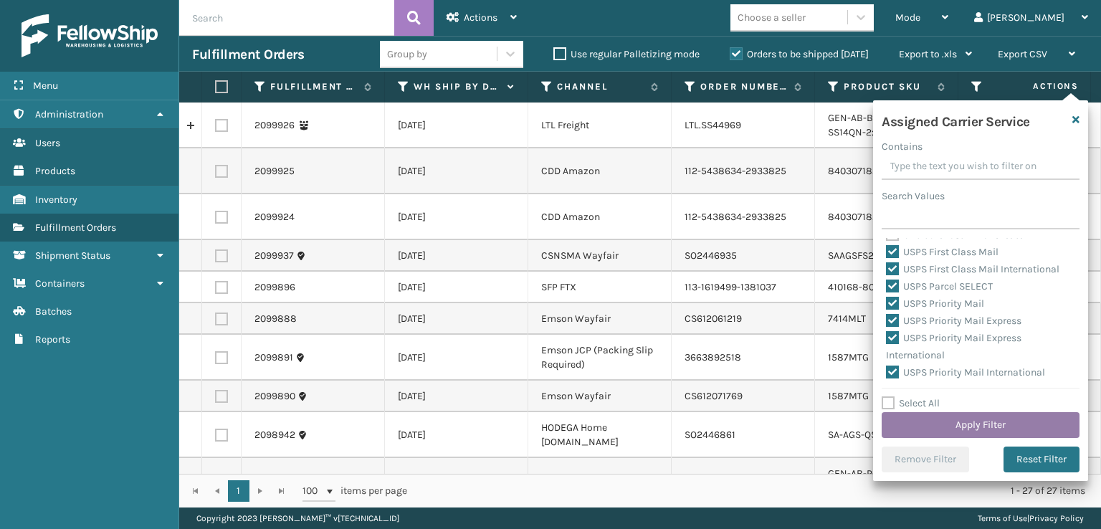
click at [927, 422] on button "Apply Filter" at bounding box center [981, 425] width 198 height 26
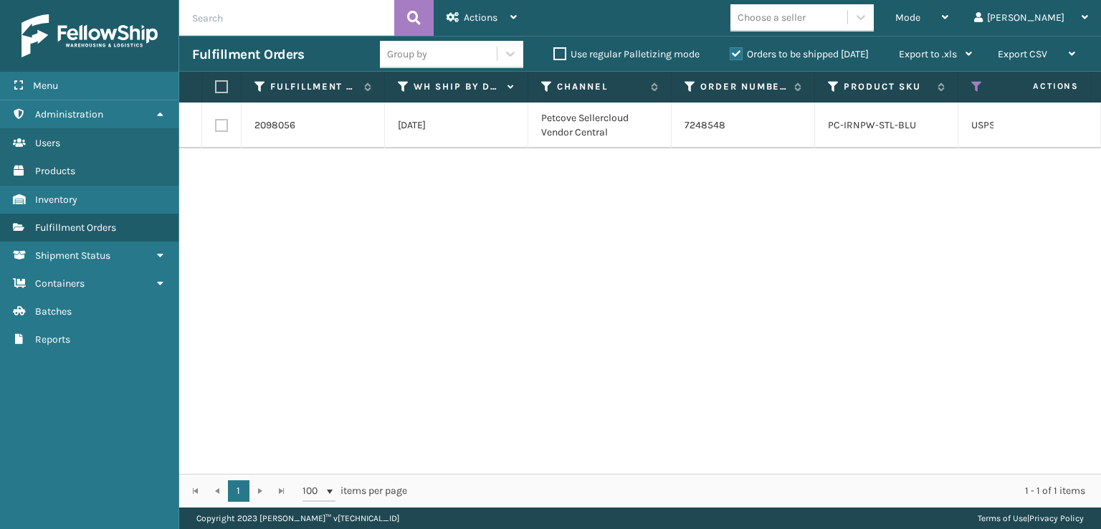
click at [216, 86] on label at bounding box center [219, 86] width 9 height 13
click at [216, 86] on input "checkbox" at bounding box center [215, 86] width 1 height 9
checkbox input "true"
click at [462, 20] on div "Actions" at bounding box center [482, 18] width 70 height 36
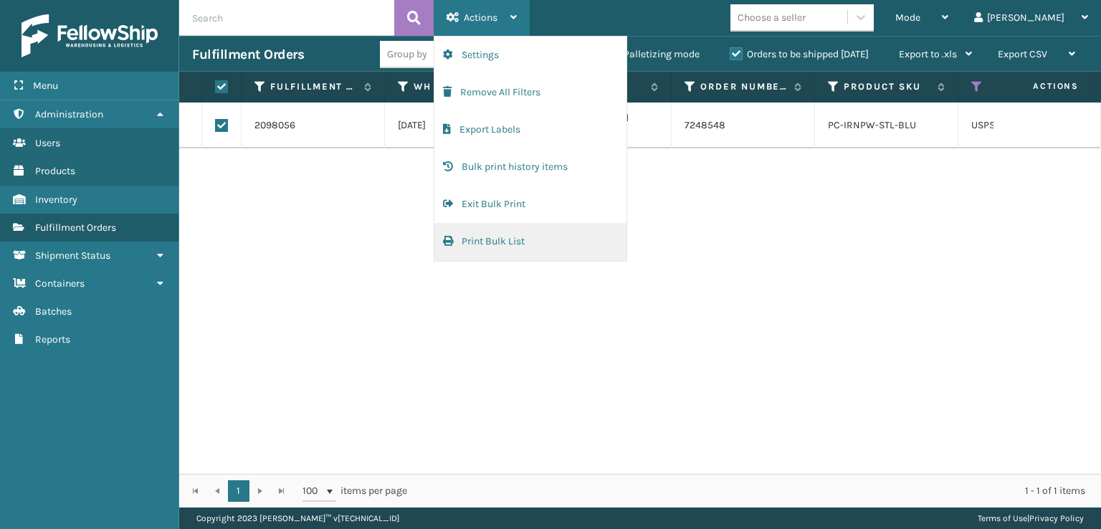
click at [484, 239] on button "Print Bulk List" at bounding box center [530, 241] width 192 height 37
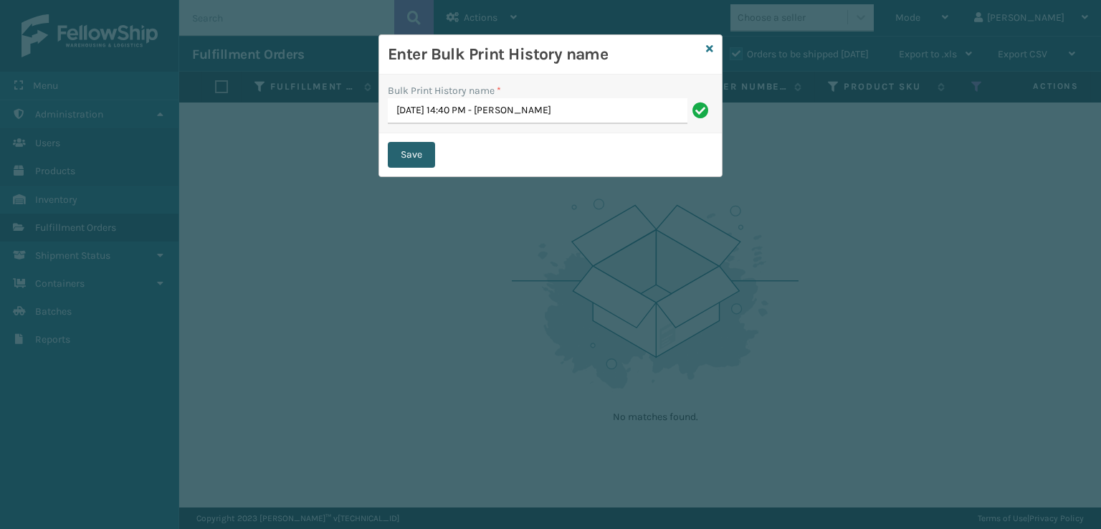
click at [424, 153] on button "Save" at bounding box center [411, 155] width 47 height 26
